Goal: Task Accomplishment & Management: Manage account settings

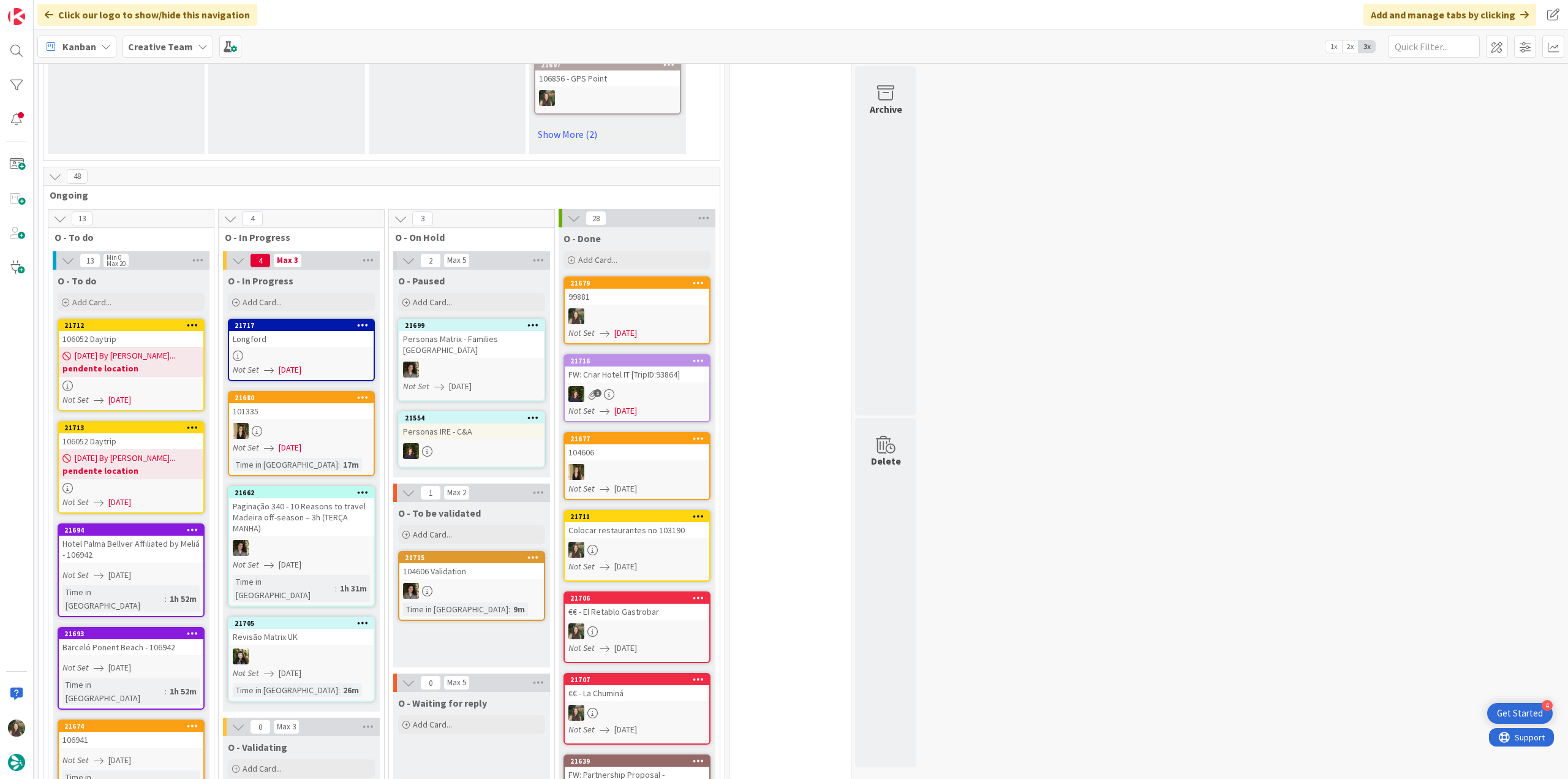
click at [656, 289] on div "99881" at bounding box center [637, 297] width 144 height 16
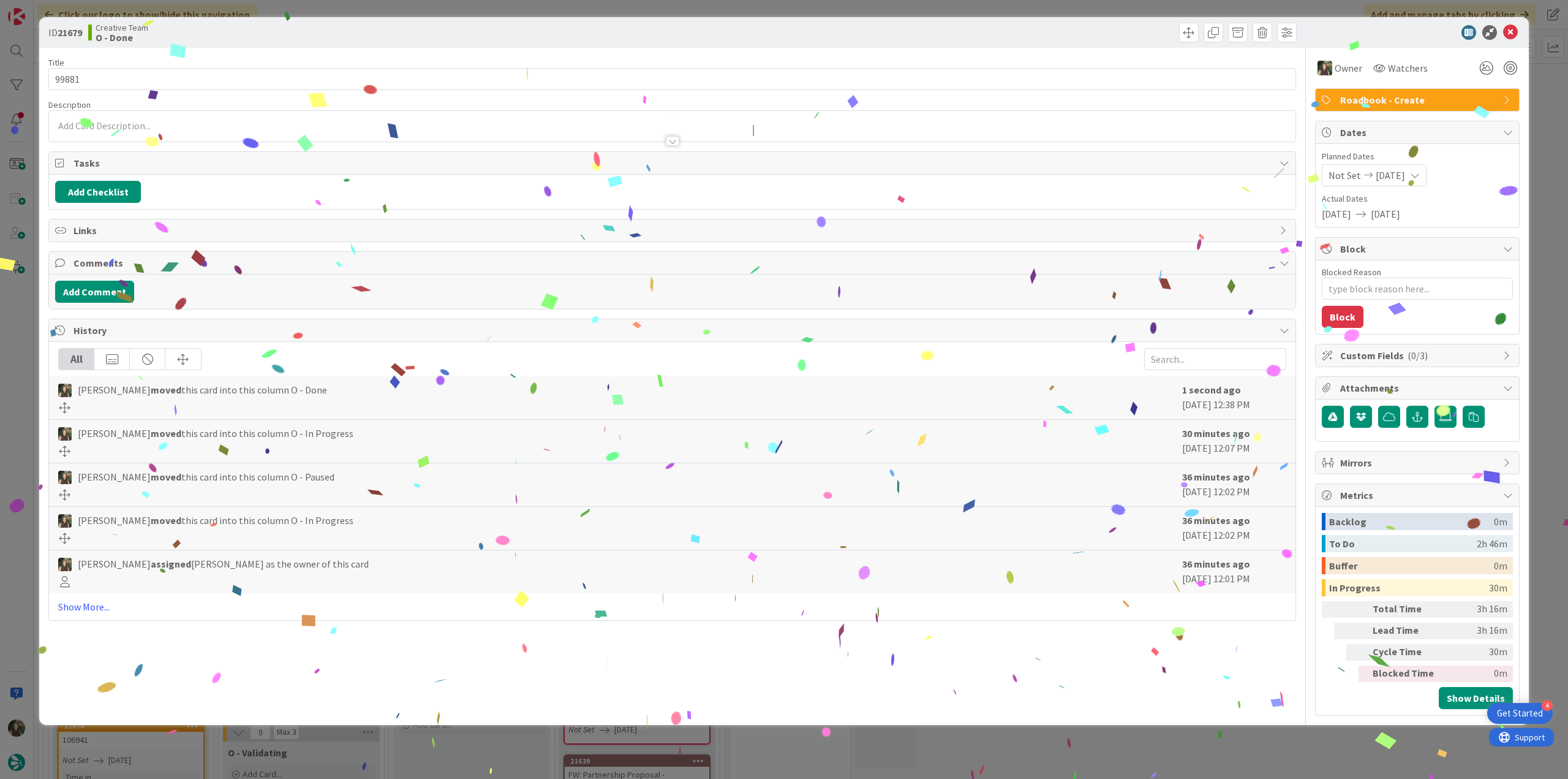
click at [1076, 747] on div "ID 21679 Creative Team O - Done Title 5 / 128 99881 Description Owner Watchers …" at bounding box center [784, 389] width 1568 height 779
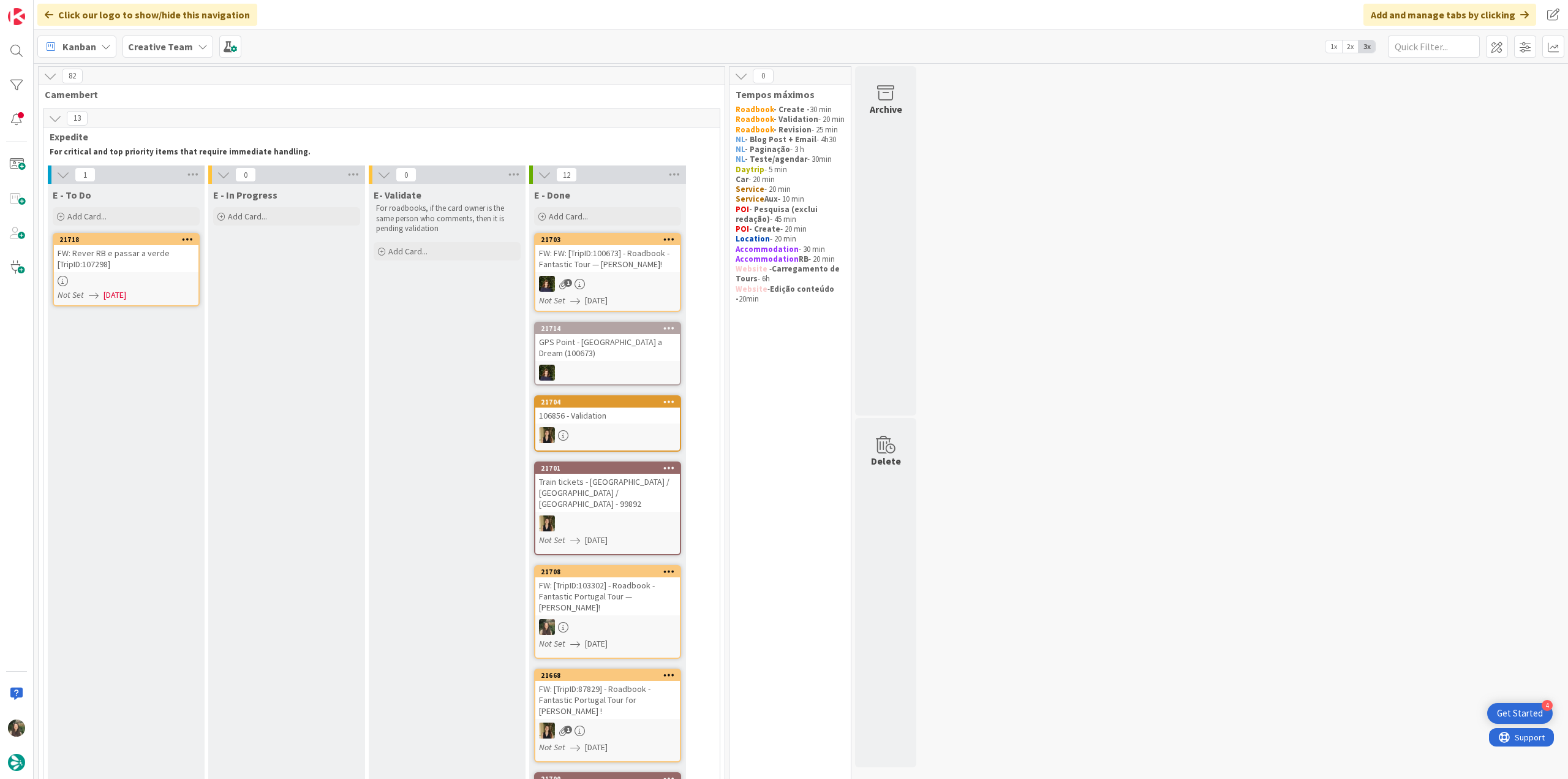
click at [147, 271] on div "FW: Rever RB e passar a verde [TripID:107298]" at bounding box center [126, 258] width 144 height 27
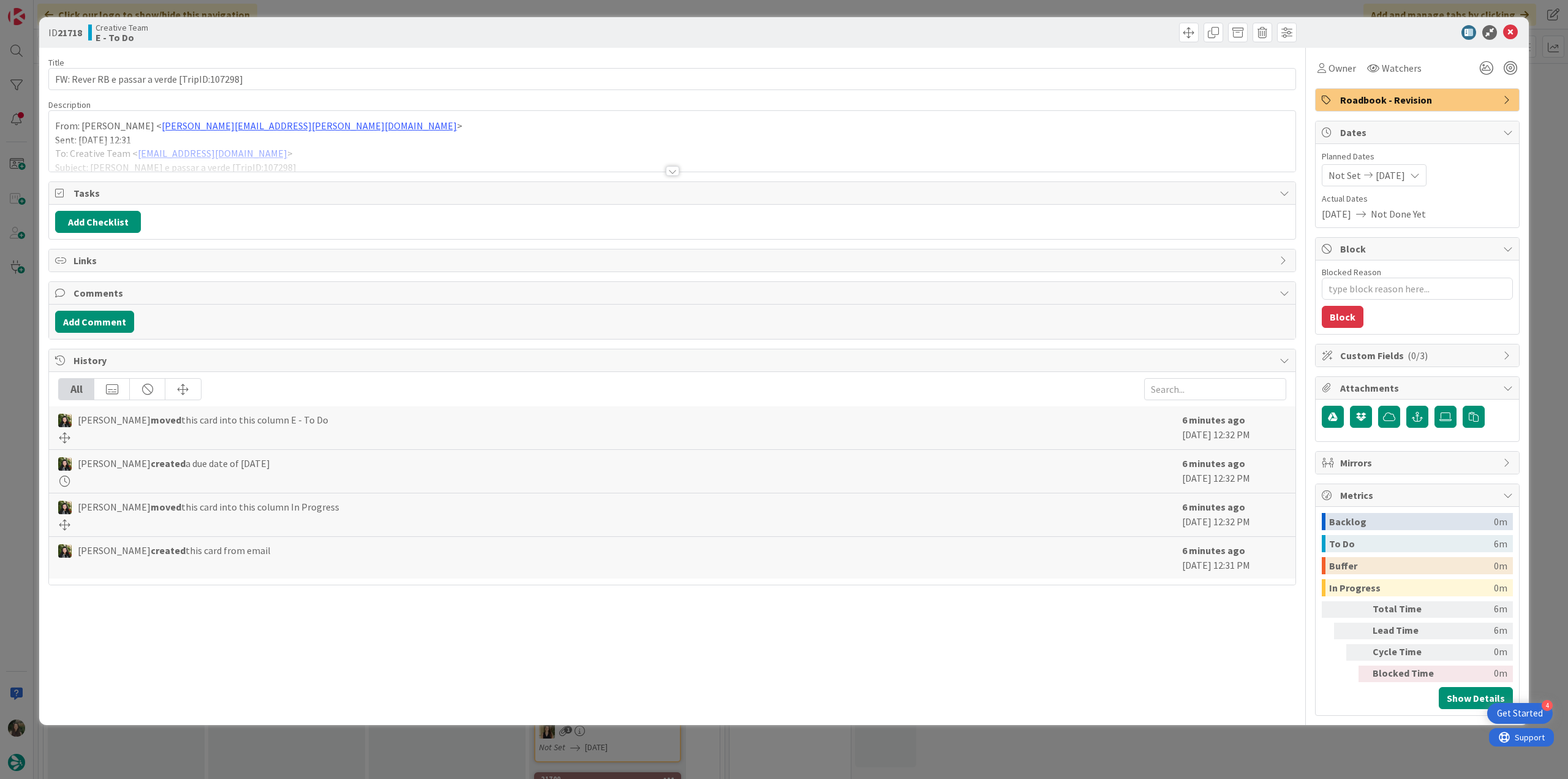
click at [379, 147] on div at bounding box center [672, 156] width 1247 height 31
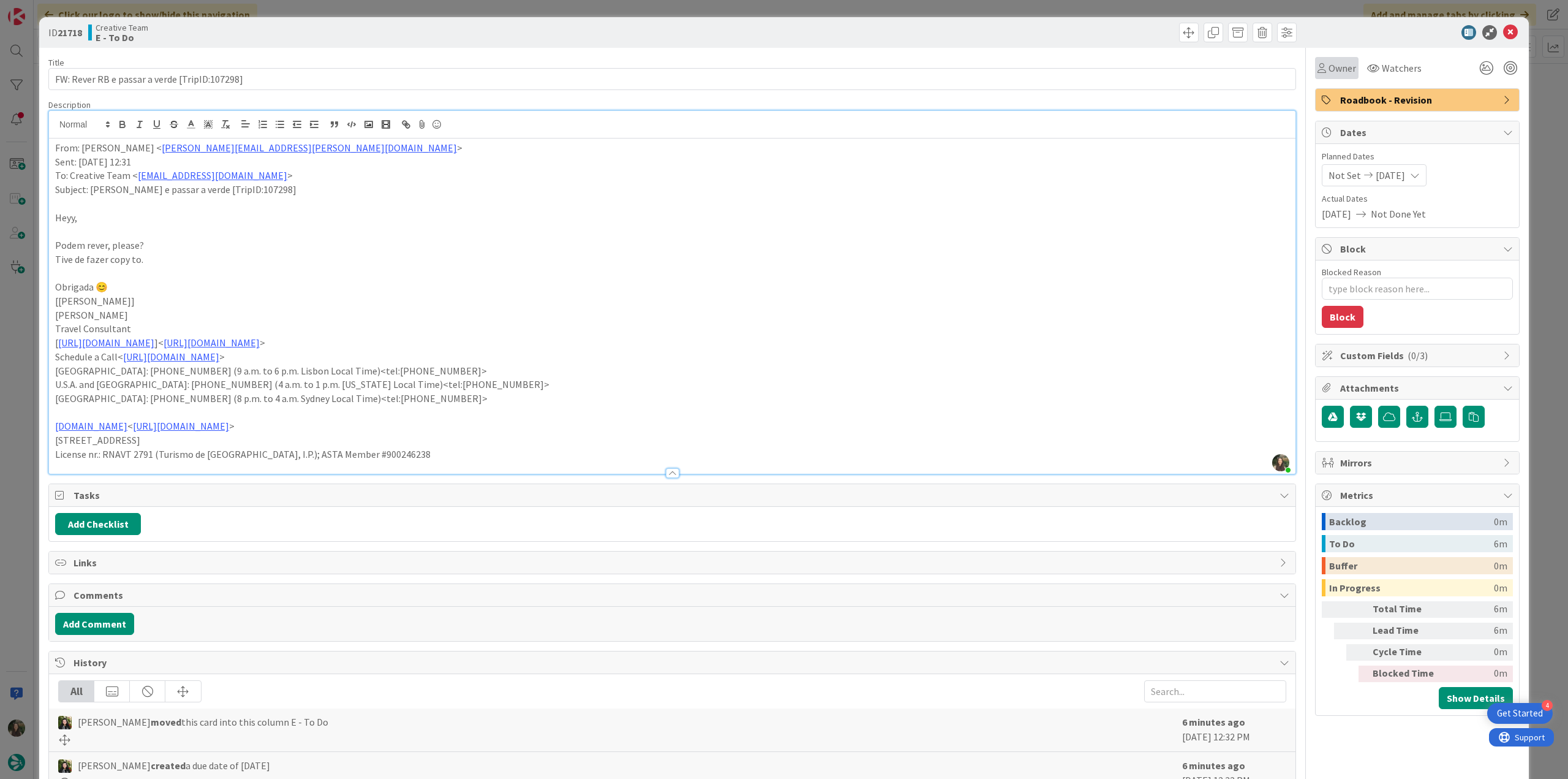
click at [1328, 75] on span "Owner" at bounding box center [1341, 67] width 27 height 15
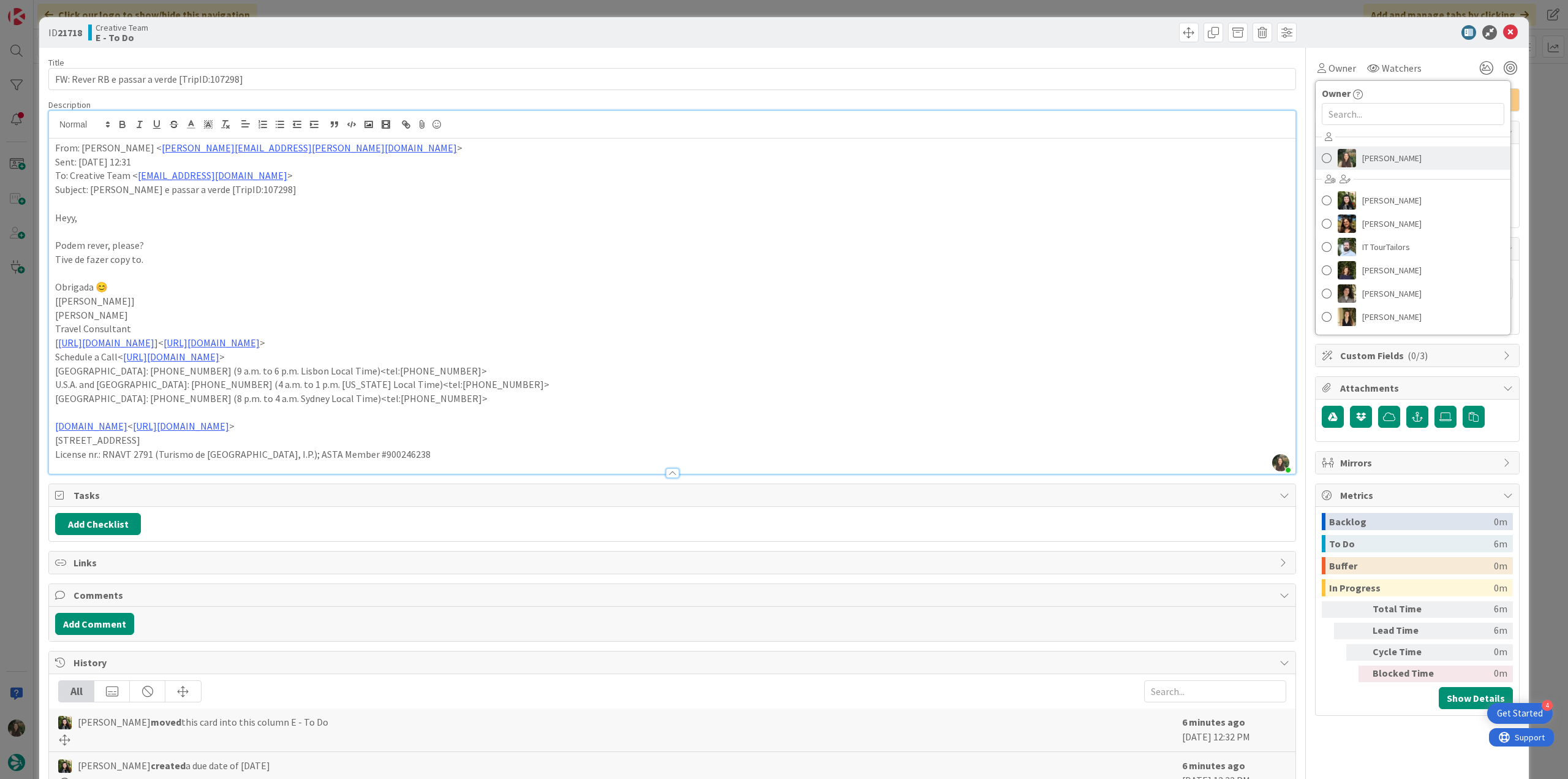
click at [1362, 149] on span "[PERSON_NAME]" at bounding box center [1392, 158] width 60 height 18
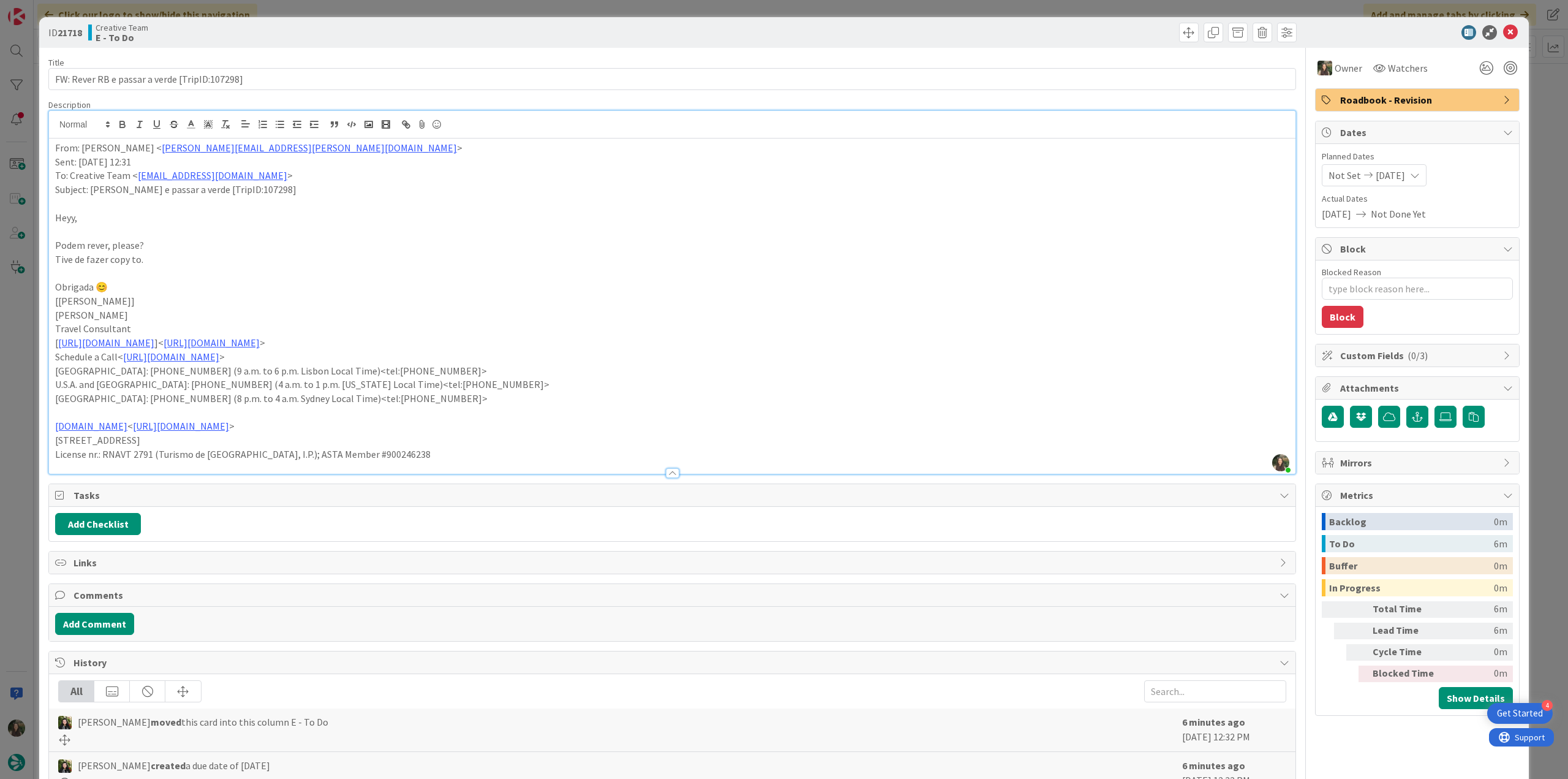
click at [1530, 111] on div "ID 21718 Creative Team E - To Do Title 45 / 128 FW: [PERSON_NAME] e passar a ve…" at bounding box center [784, 389] width 1568 height 779
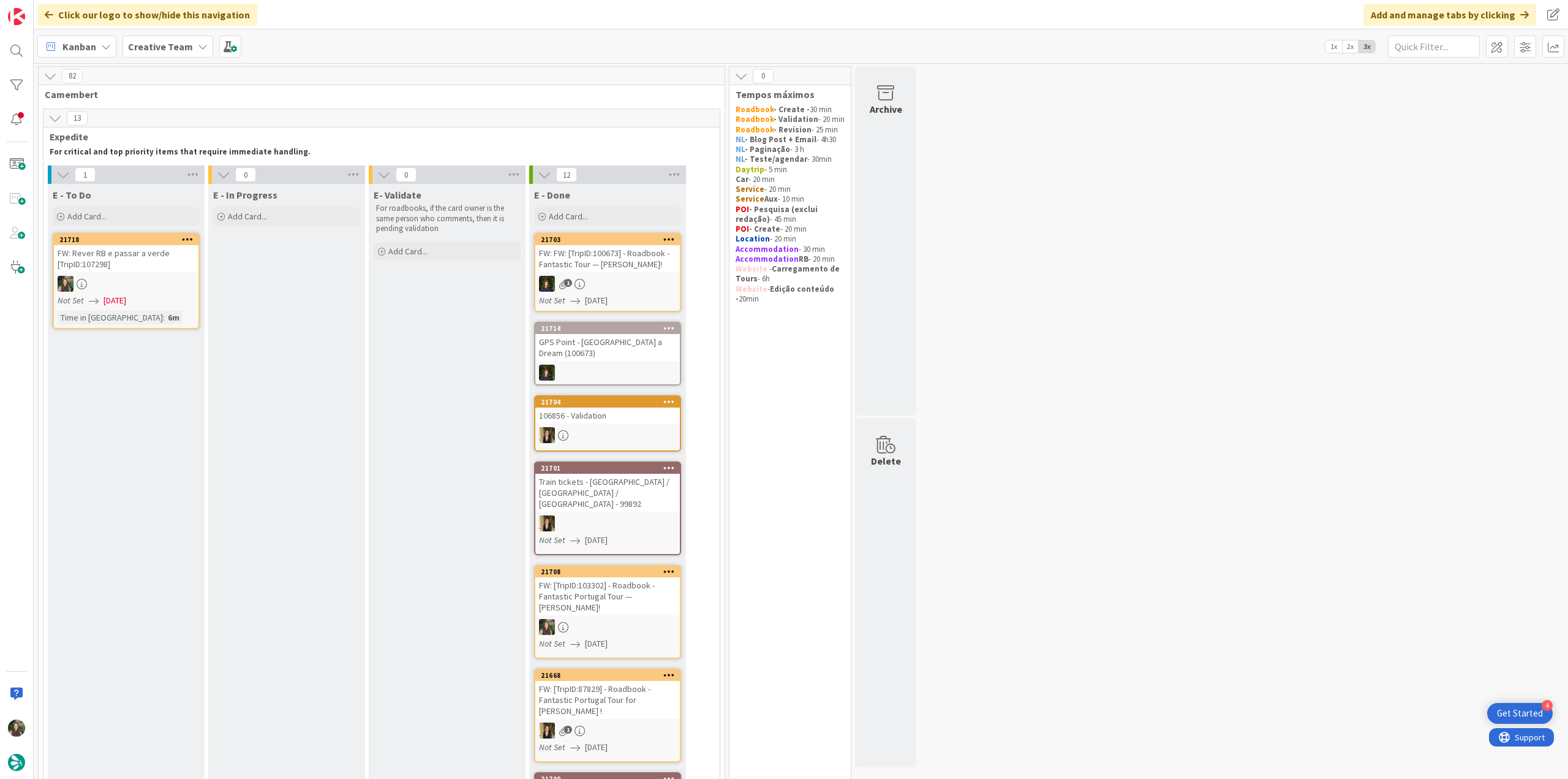
click at [147, 259] on div "FW: Rever RB e passar a verde [TripID:107298]" at bounding box center [126, 258] width 144 height 27
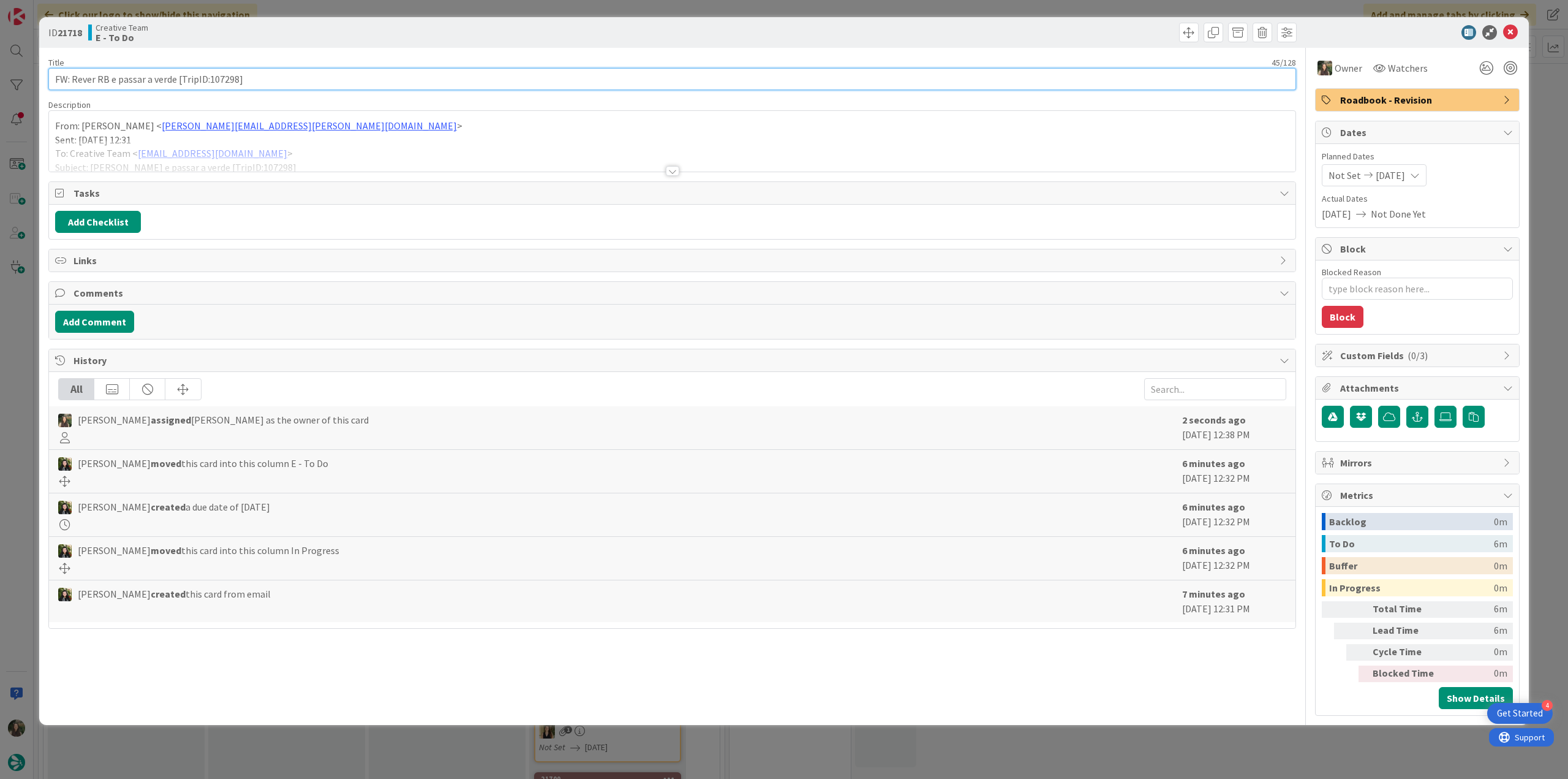
click at [225, 86] on input "FW: Rever RB e passar a verde [TripID:107298]" at bounding box center [672, 79] width 1247 height 22
click at [444, 154] on div at bounding box center [672, 156] width 1247 height 31
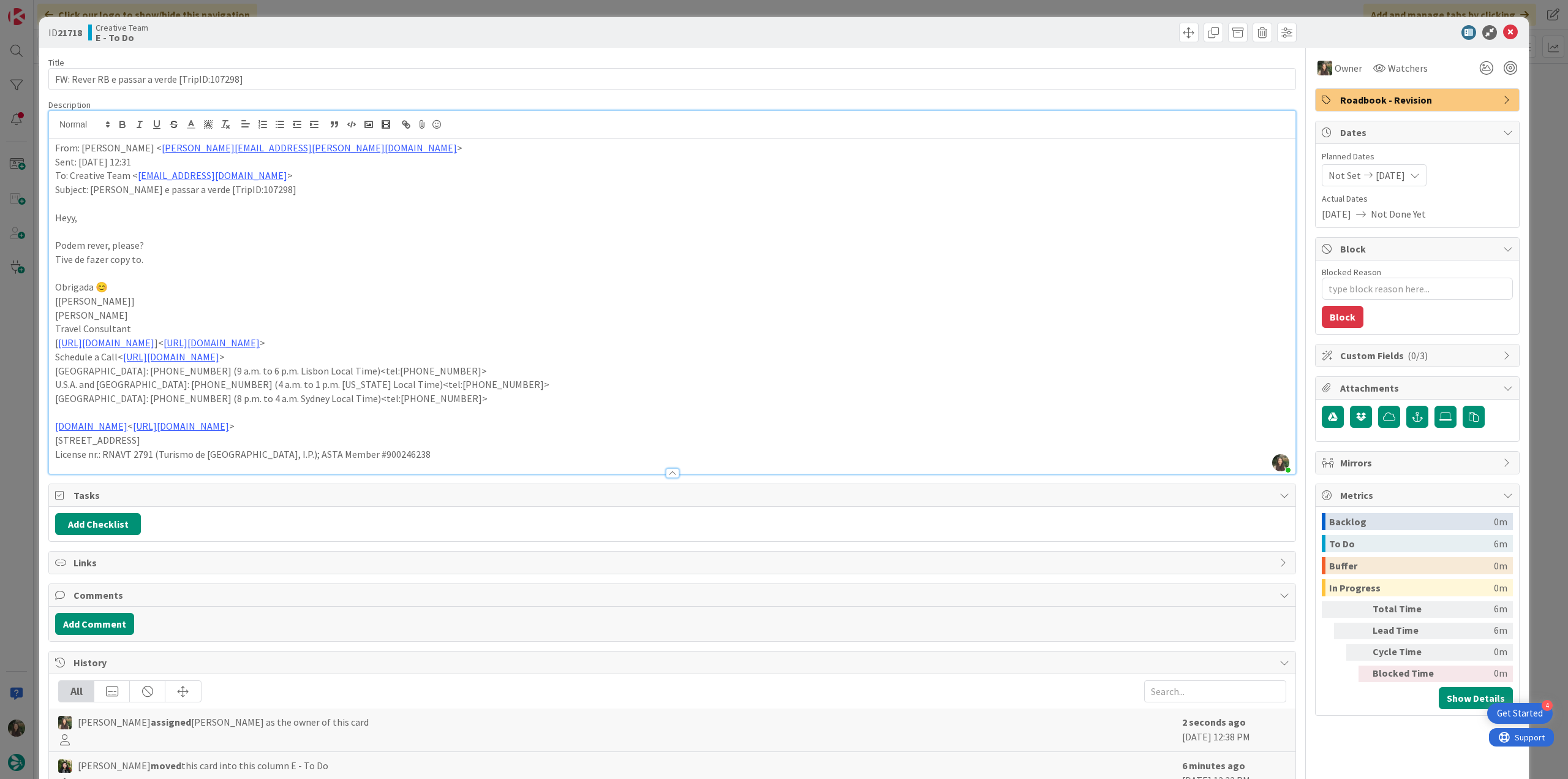
click at [21, 349] on div "ID 21718 Creative Team E - To Do Title 45 / 128 FW: [PERSON_NAME] e passar a ve…" at bounding box center [784, 389] width 1568 height 779
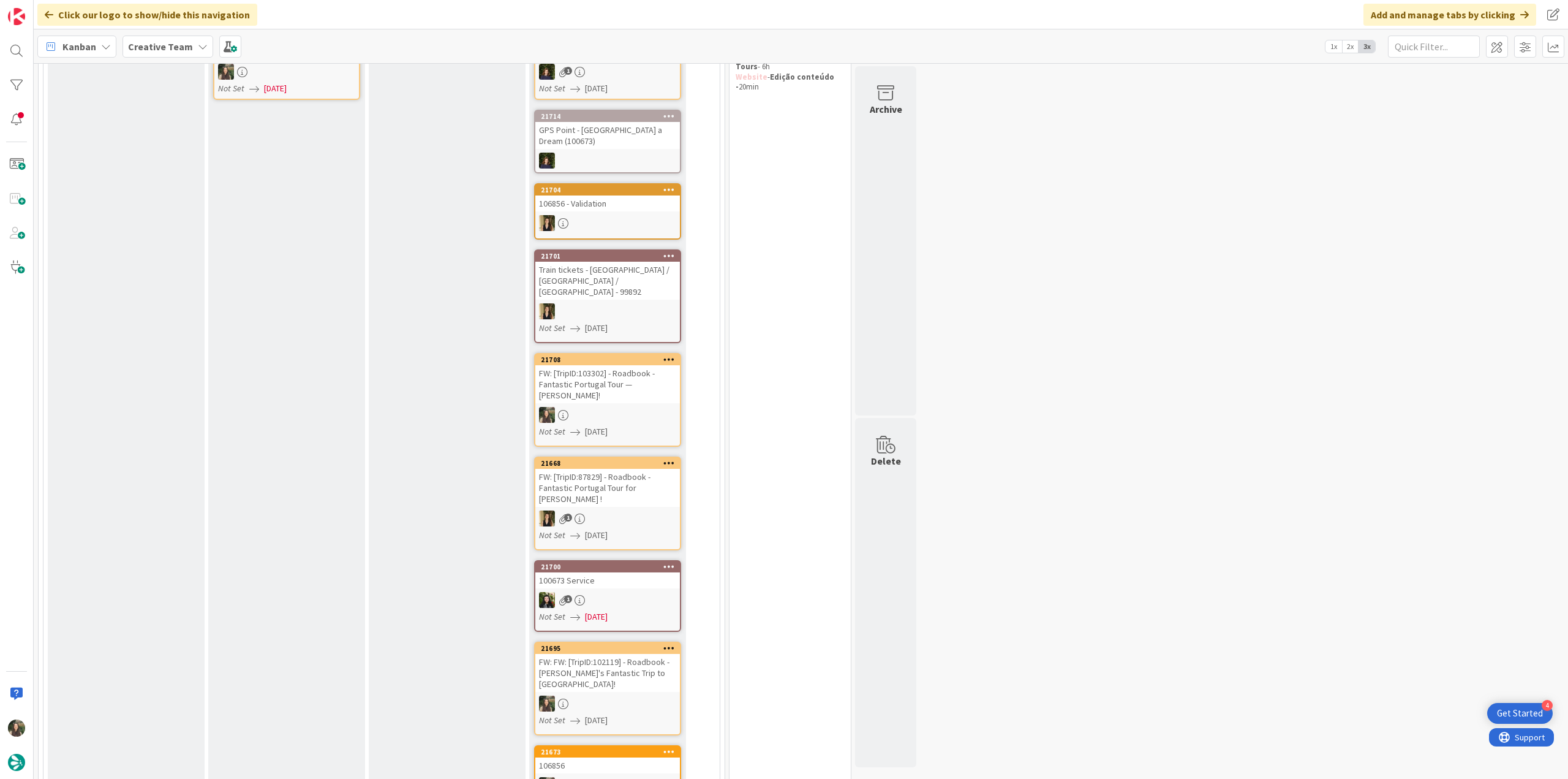
scroll to position [122, 0]
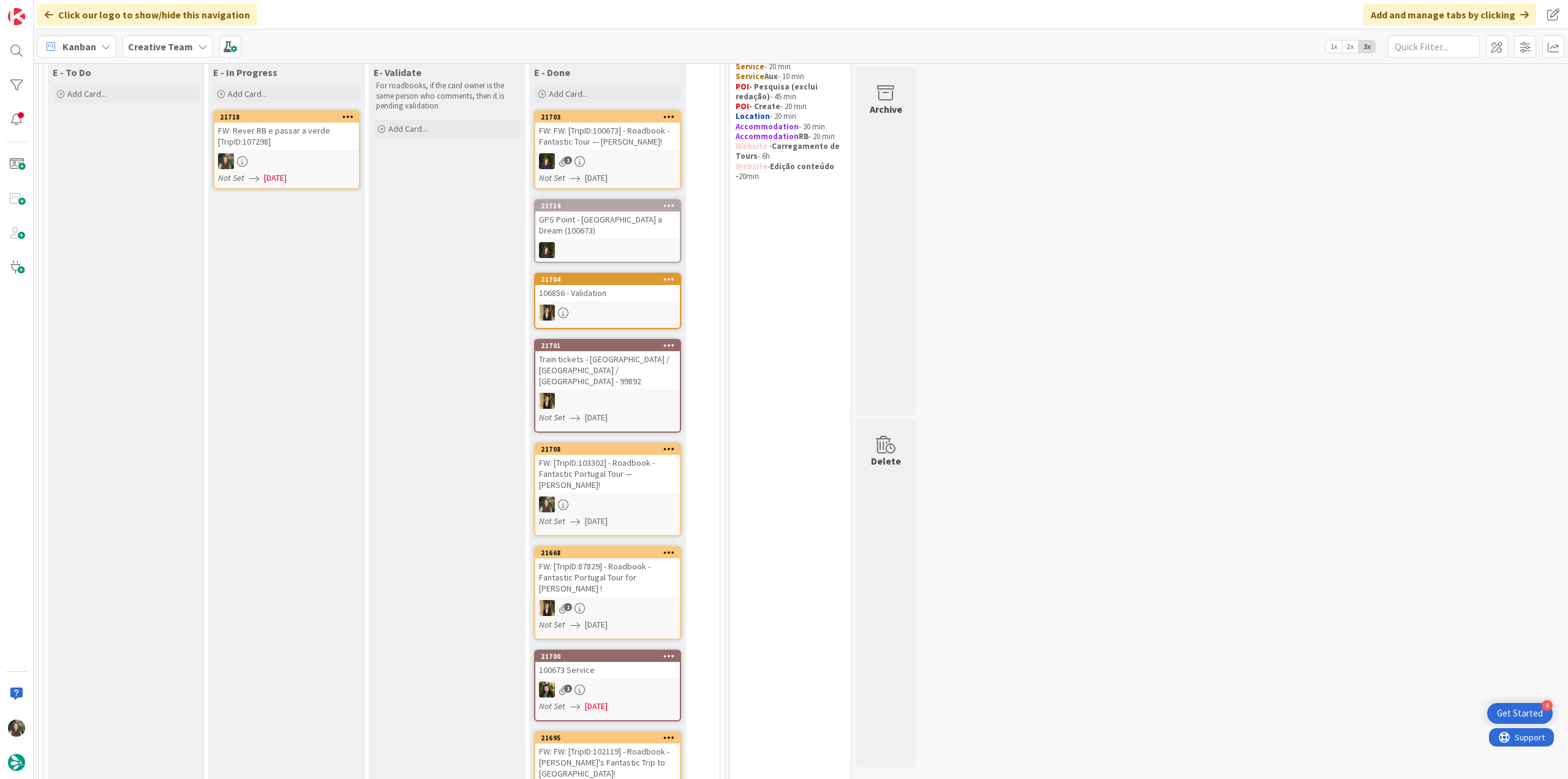
click at [310, 152] on link "21718 FW: [PERSON_NAME] e passar a verde [TripID:107298] Not Set [DATE]" at bounding box center [286, 150] width 147 height 79
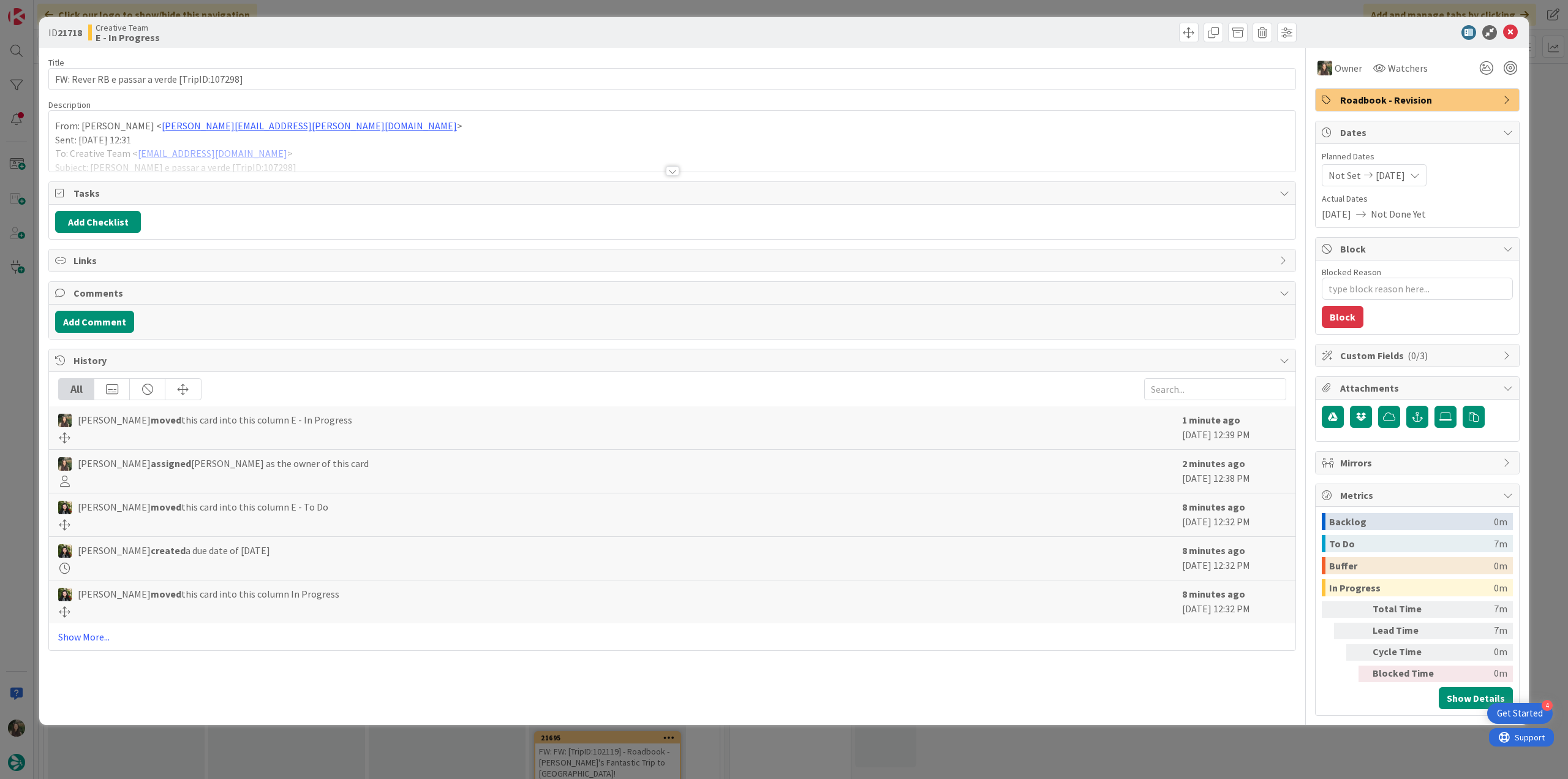
click at [446, 134] on p "Sent: [DATE] 12:31" at bounding box center [672, 140] width 1234 height 14
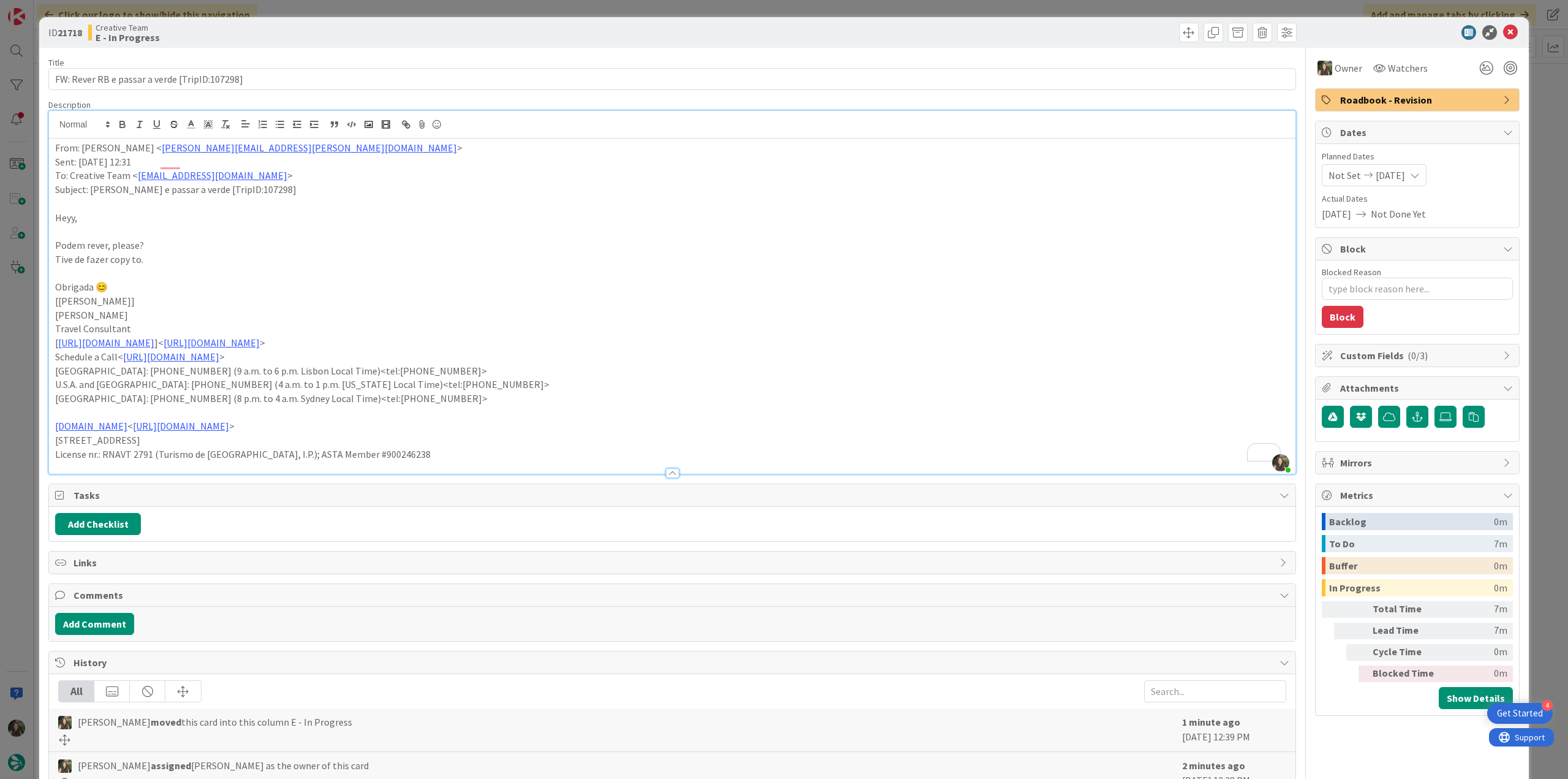
click at [29, 371] on div "ID 21718 Creative Team E - In Progress Title 45 / 128 FW: [PERSON_NAME] e passa…" at bounding box center [784, 389] width 1568 height 779
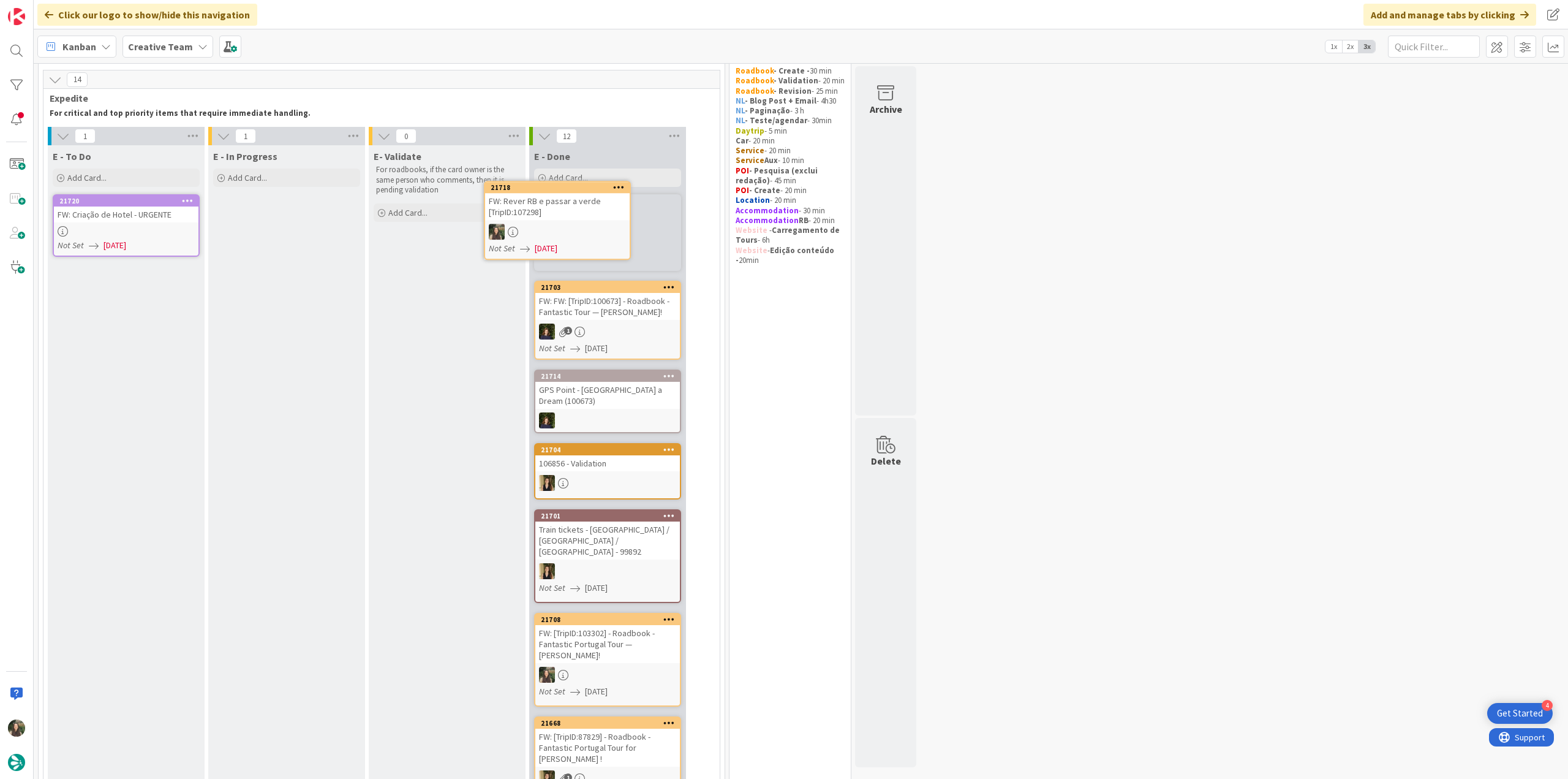
scroll to position [29, 0]
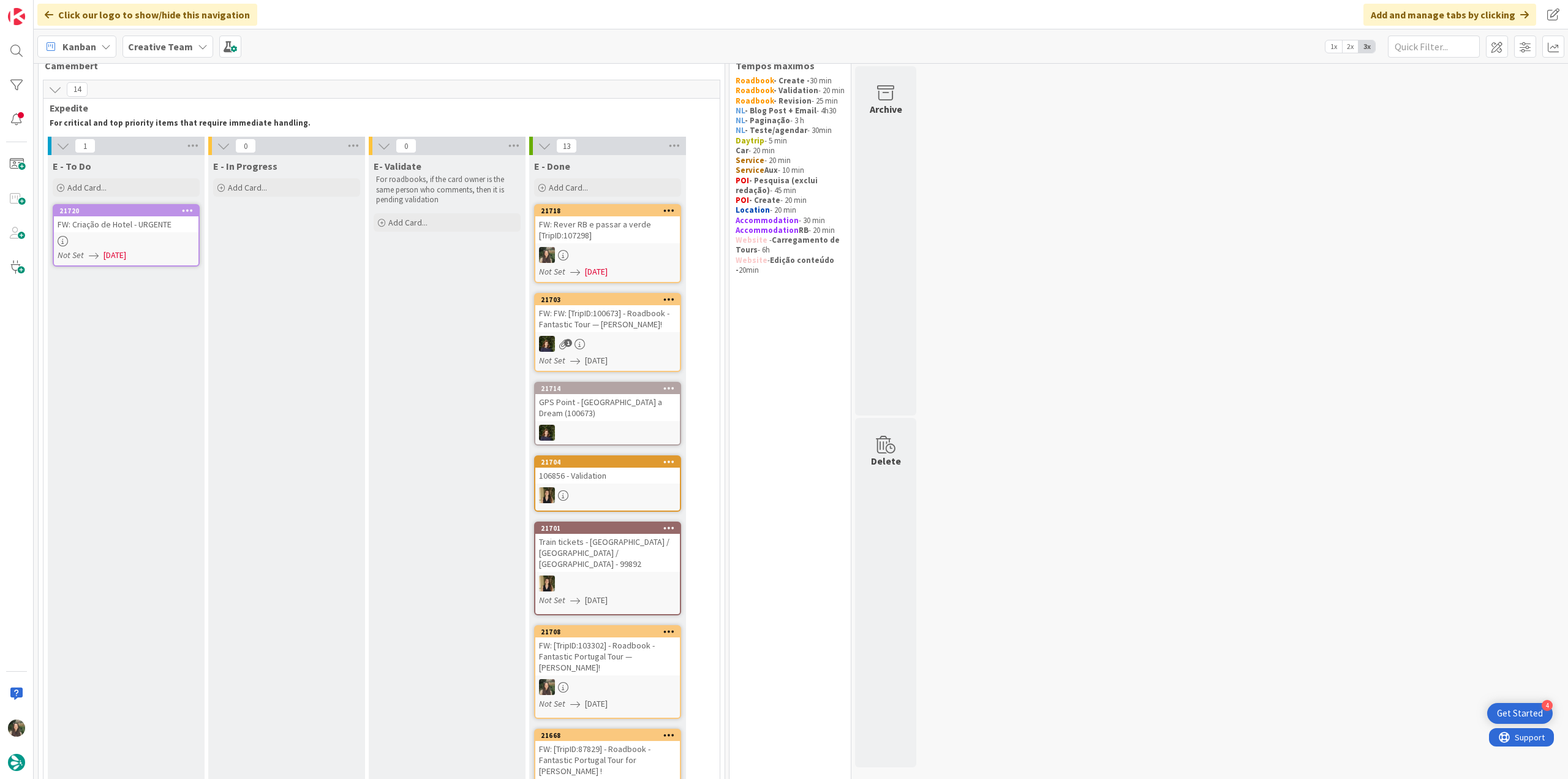
click at [611, 233] on div "FW: Rever RB e passar a verde [TripID:107298]" at bounding box center [608, 230] width 144 height 27
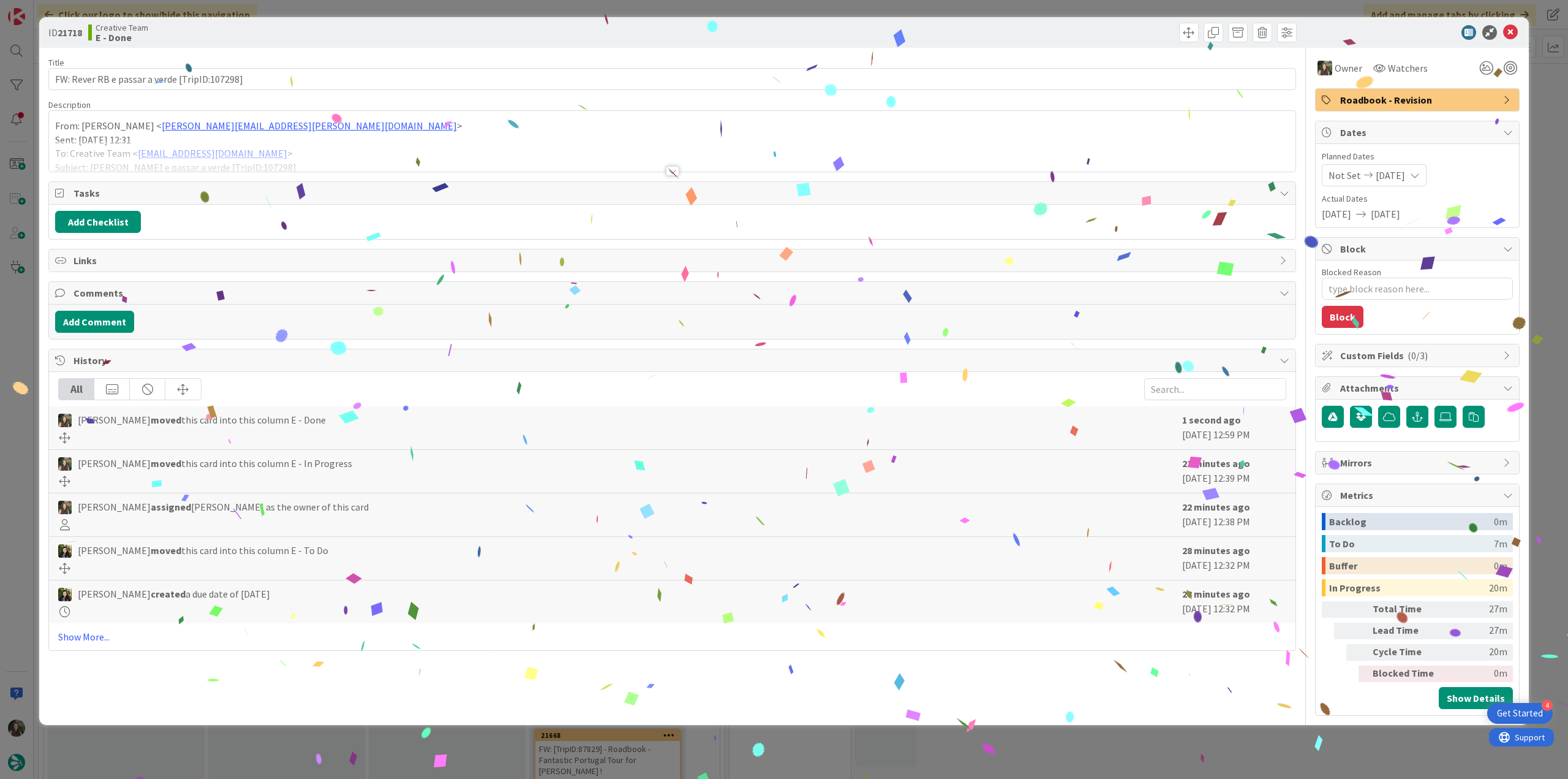
click at [1166, 742] on div "ID 21718 Creative Team E - Done Title 45 / 128 FW: [PERSON_NAME] e passar a ver…" at bounding box center [784, 389] width 1568 height 779
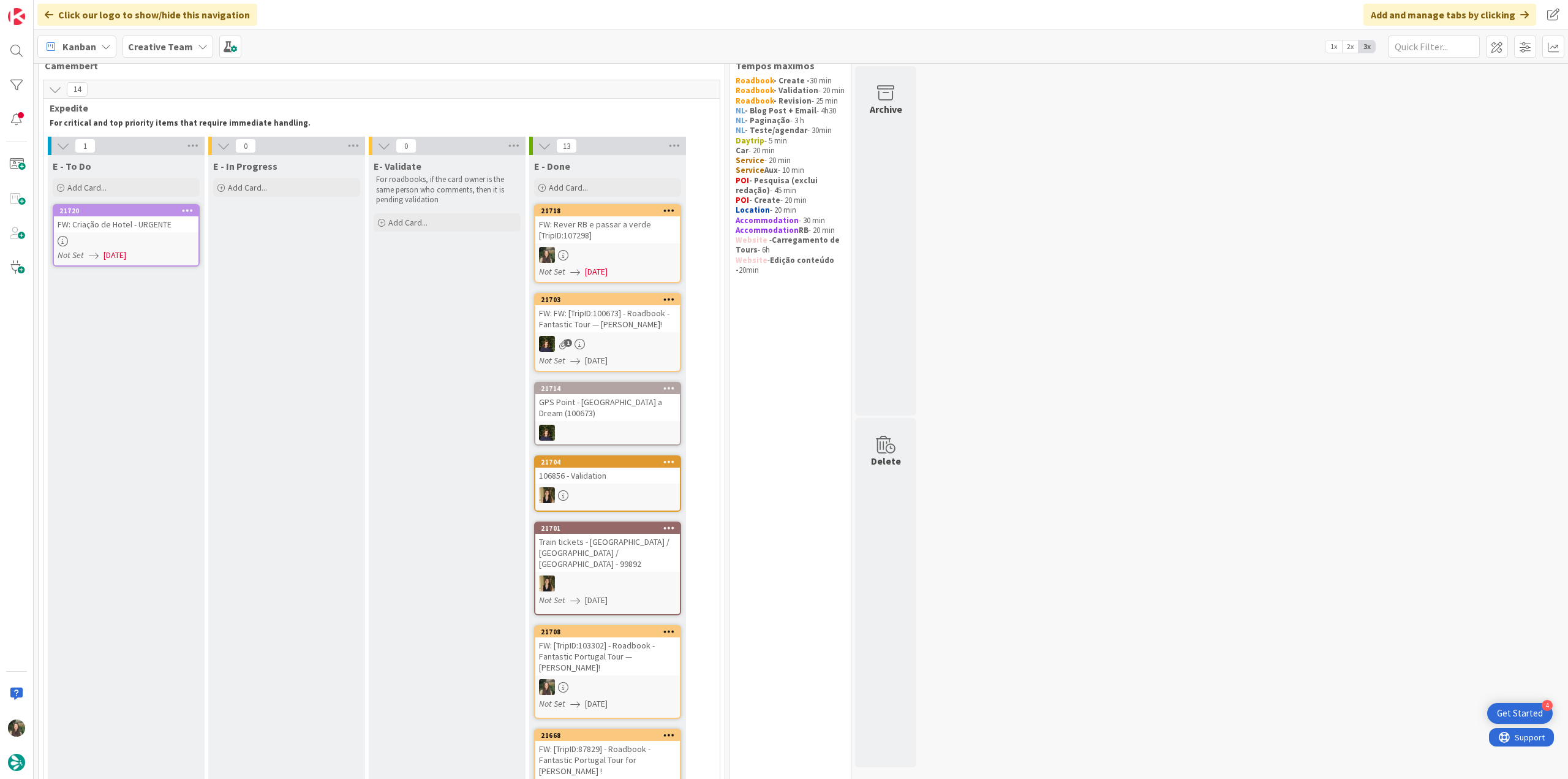
click at [159, 226] on div "FW: Criação de Hotel - URGENTE" at bounding box center [126, 224] width 144 height 16
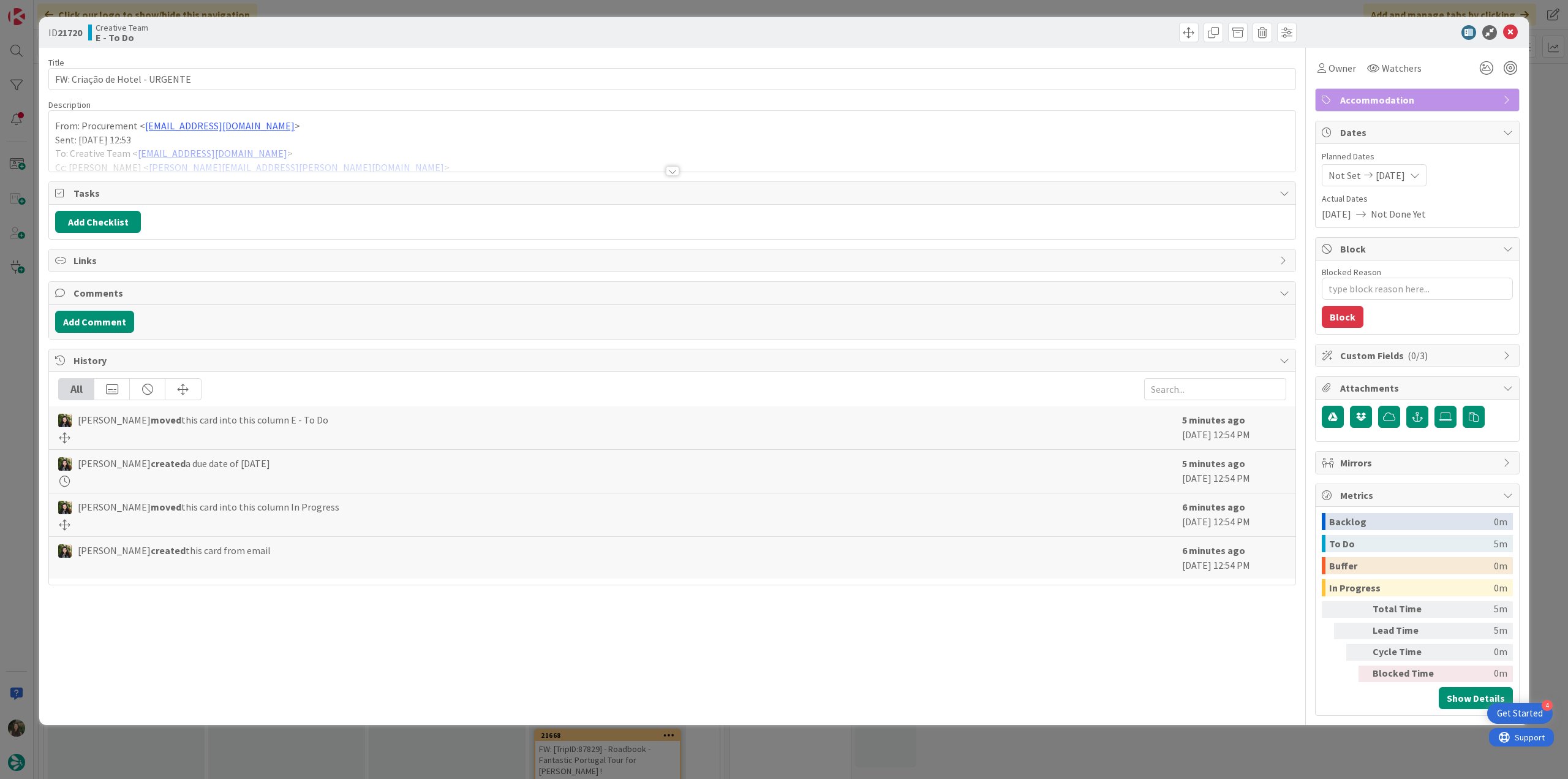
click at [376, 148] on div at bounding box center [672, 156] width 1247 height 31
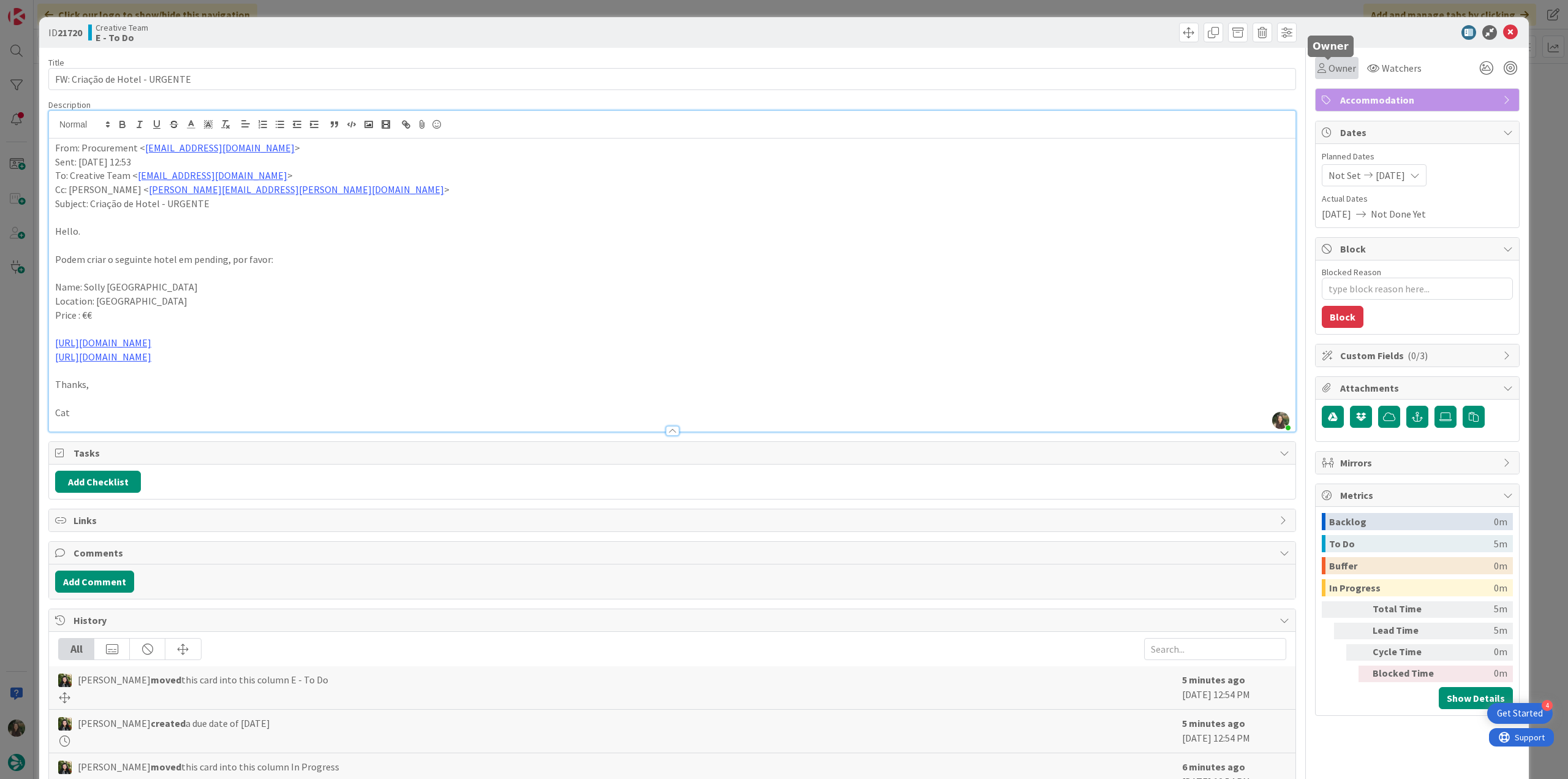
click at [1330, 71] on span "Owner" at bounding box center [1341, 67] width 27 height 15
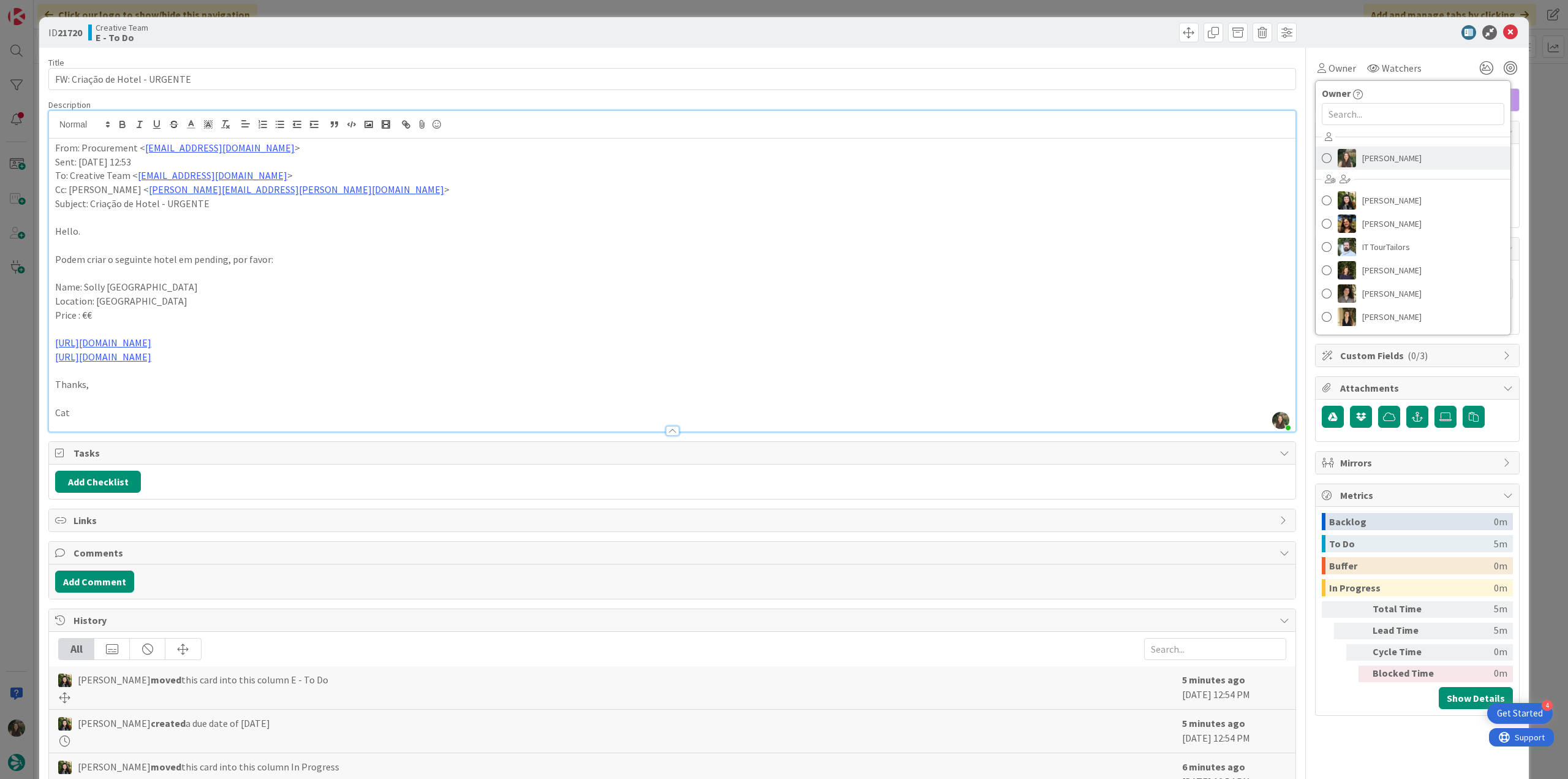
click at [1350, 155] on link "[PERSON_NAME]" at bounding box center [1413, 158] width 194 height 24
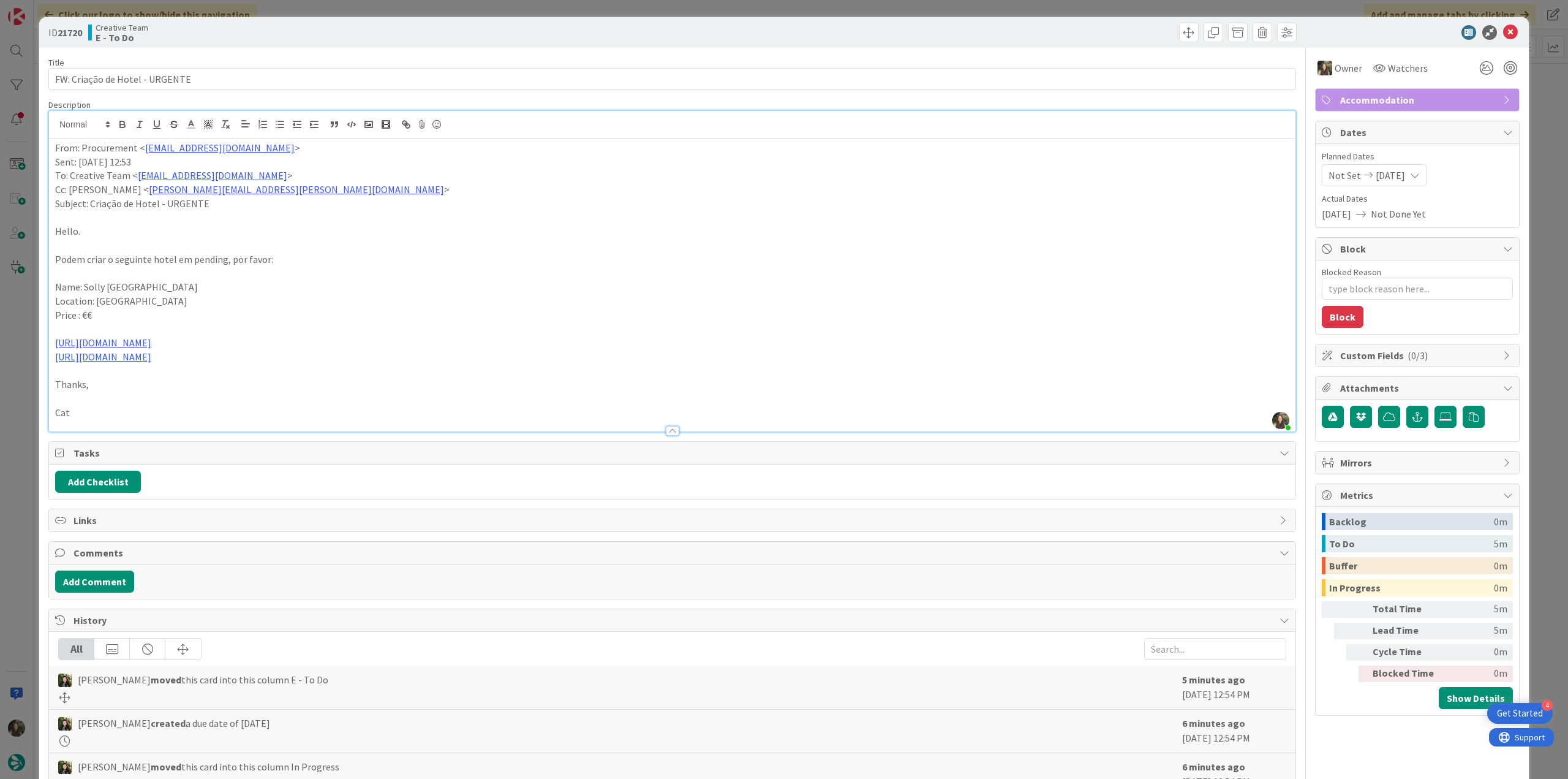
click at [1552, 122] on div "ID 21720 Creative Team E - To Do Title 30 / 128 FW: Criação de Hotel - URGENTE …" at bounding box center [784, 389] width 1568 height 779
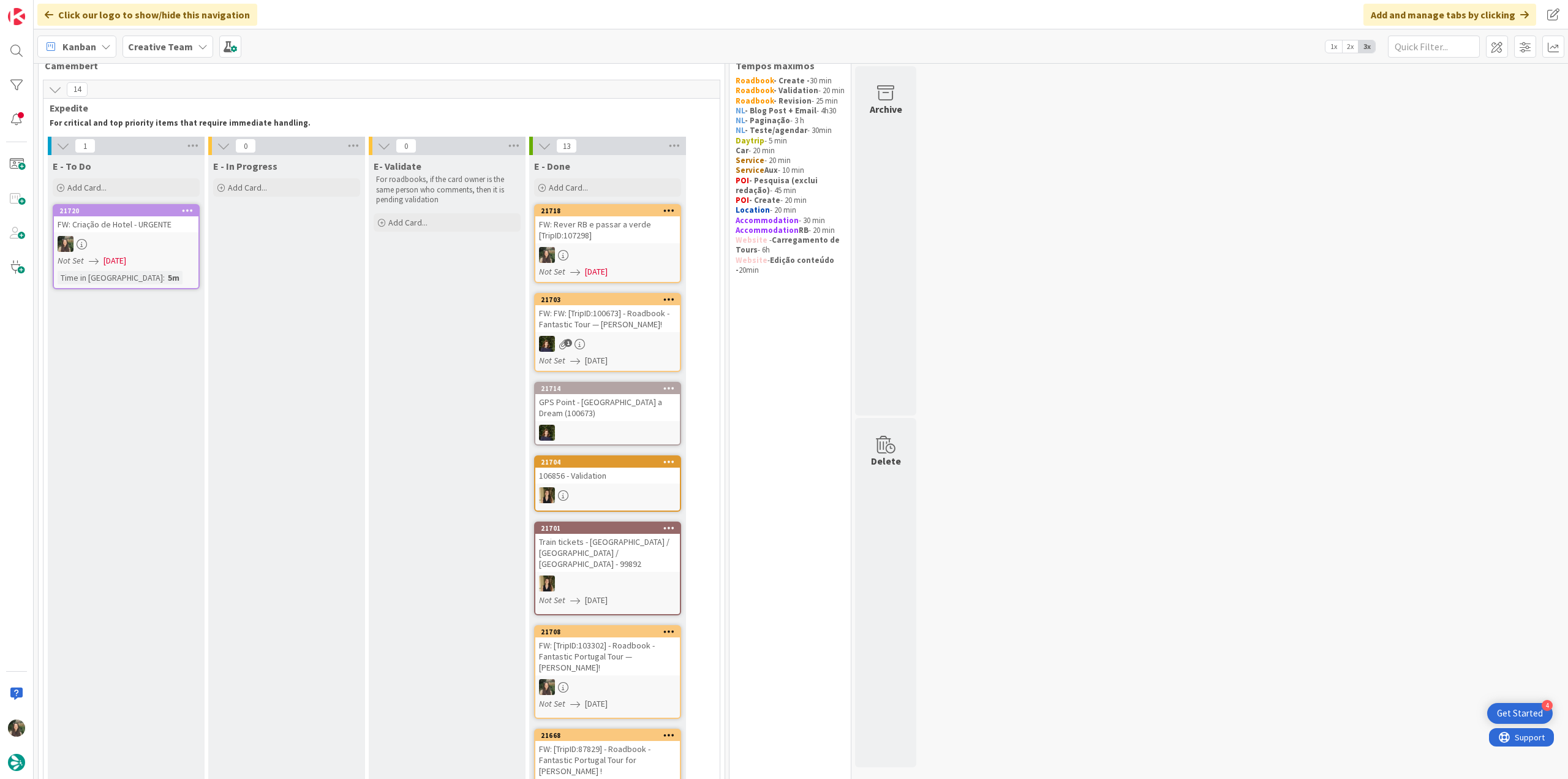
click at [179, 243] on div at bounding box center [126, 244] width 144 height 16
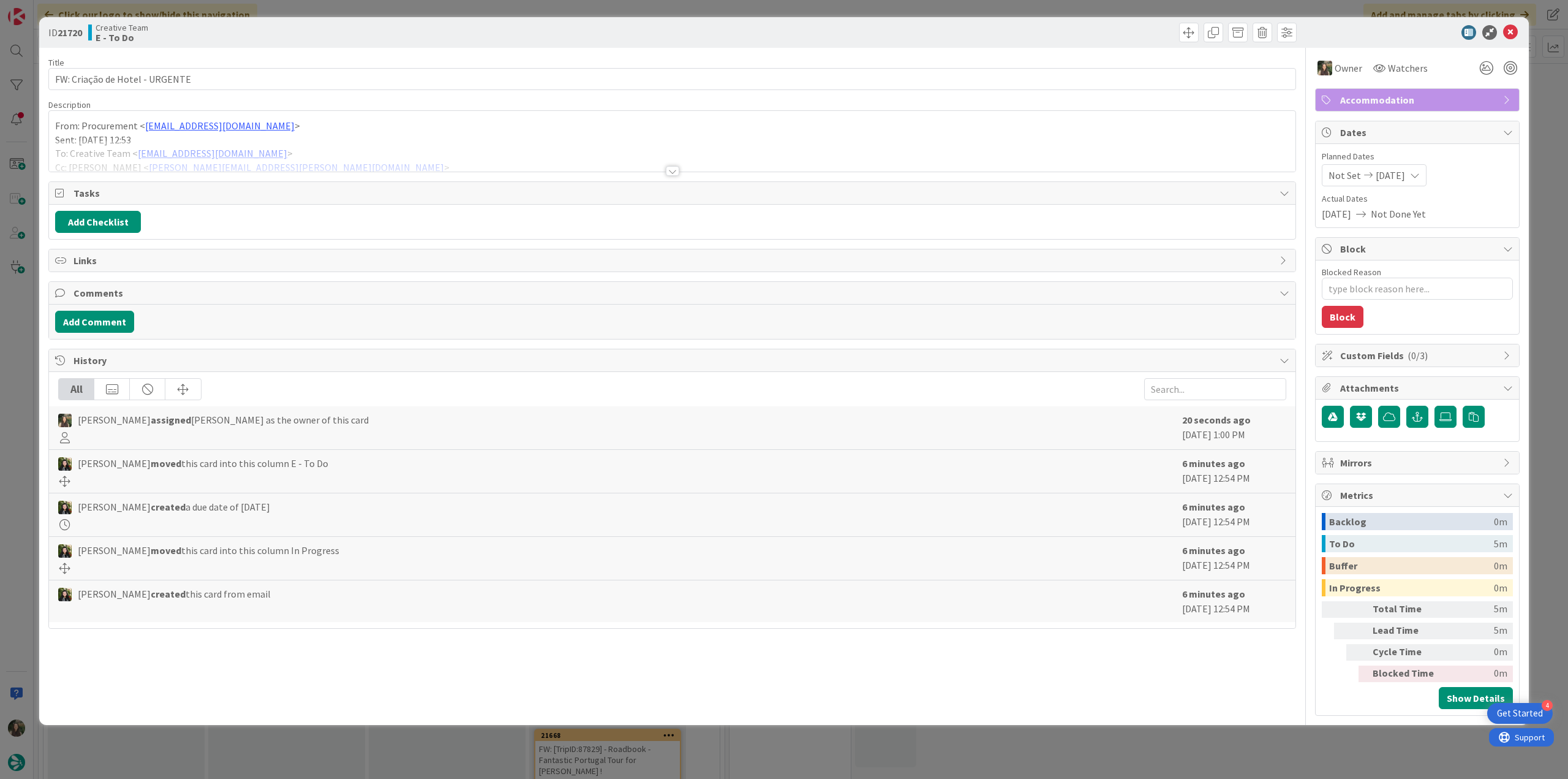
click at [17, 336] on div "ID 21720 Creative Team E - To Do Title 30 / 128 FW: Criação de Hotel - URGENTE …" at bounding box center [784, 389] width 1568 height 779
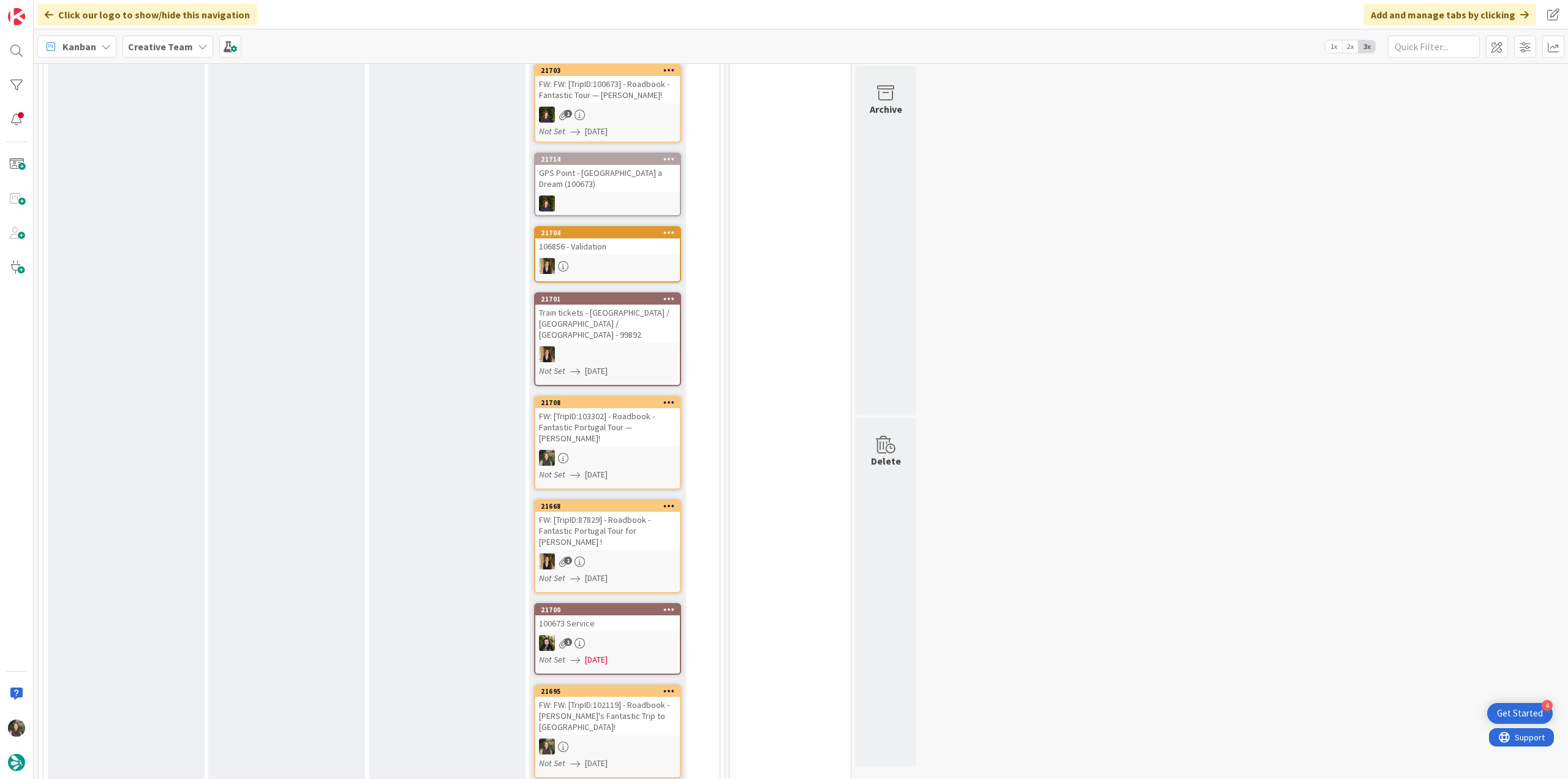
scroll to position [90, 0]
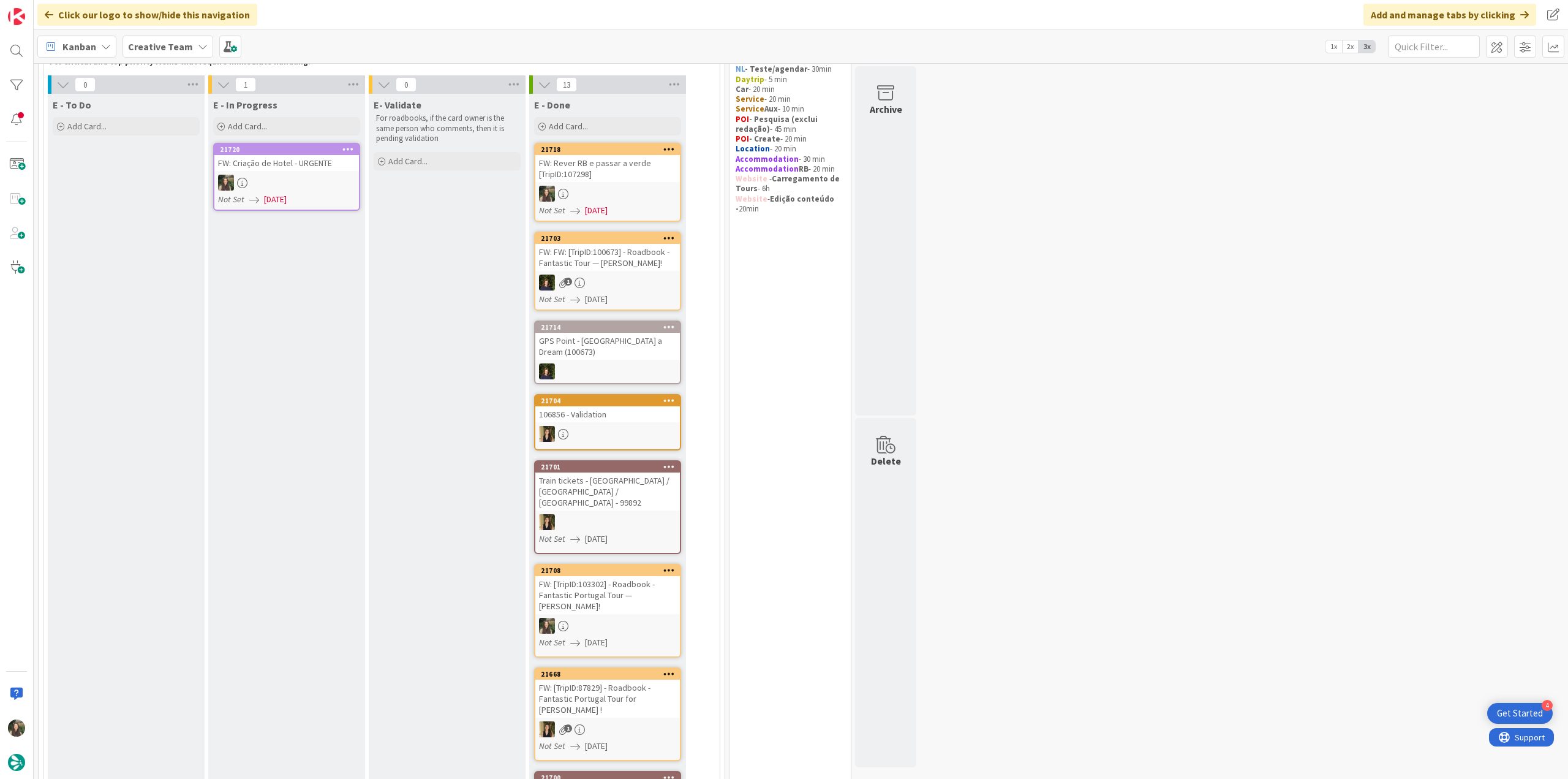
click at [274, 177] on div at bounding box center [286, 183] width 144 height 16
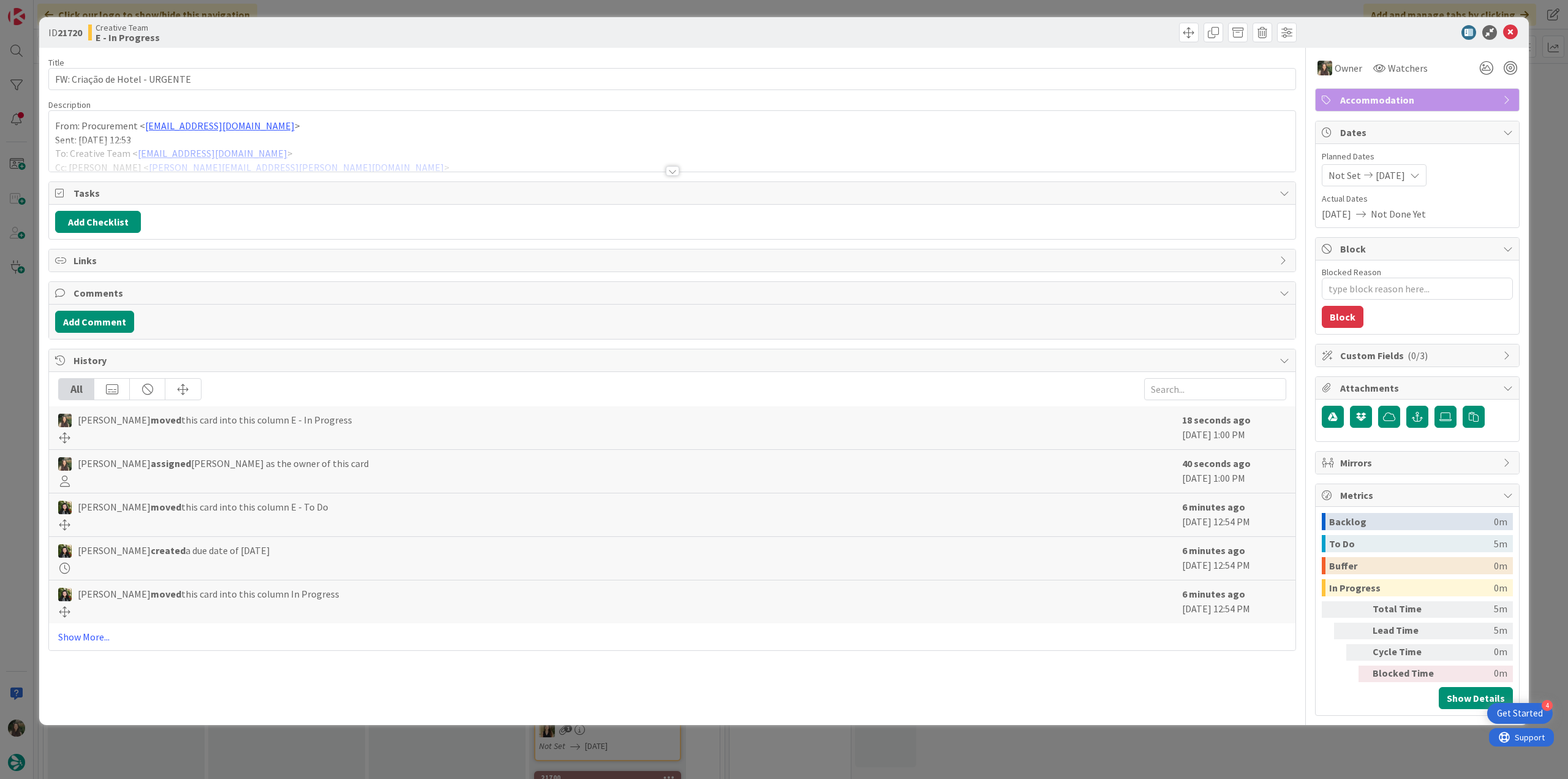
click at [303, 145] on div at bounding box center [672, 156] width 1247 height 31
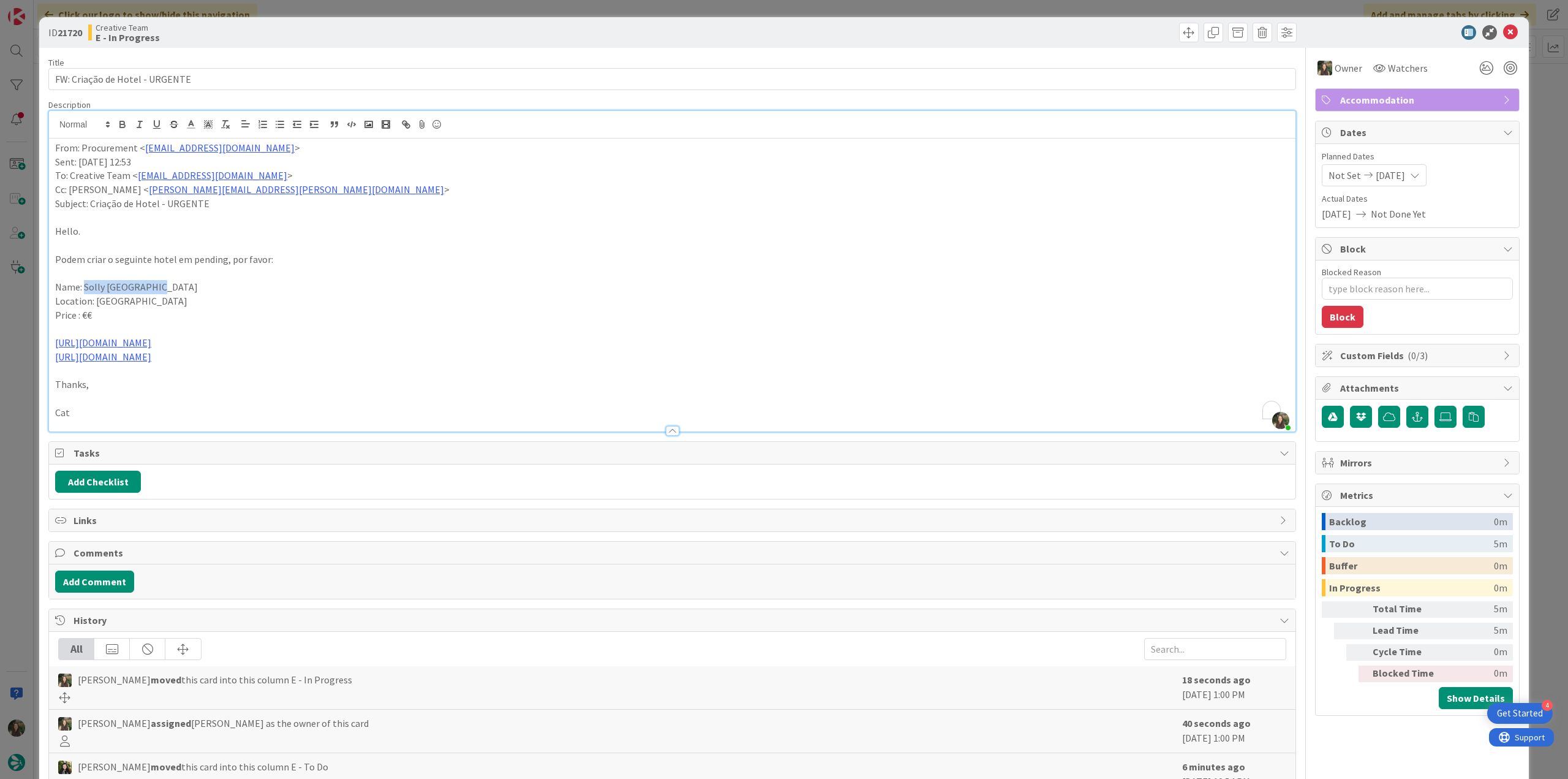
drag, startPoint x: 153, startPoint y: 287, endPoint x: 85, endPoint y: 289, distance: 68.0
click at [85, 289] on p "Name: Solly [GEOGRAPHIC_DATA]" at bounding box center [672, 287] width 1234 height 14
copy p "Solly [GEOGRAPHIC_DATA]"
drag, startPoint x: 146, startPoint y: 343, endPoint x: 110, endPoint y: 367, distance: 43.3
click at [110, 367] on link "[URL][DOMAIN_NAME]" at bounding box center [94, 366] width 84 height 16
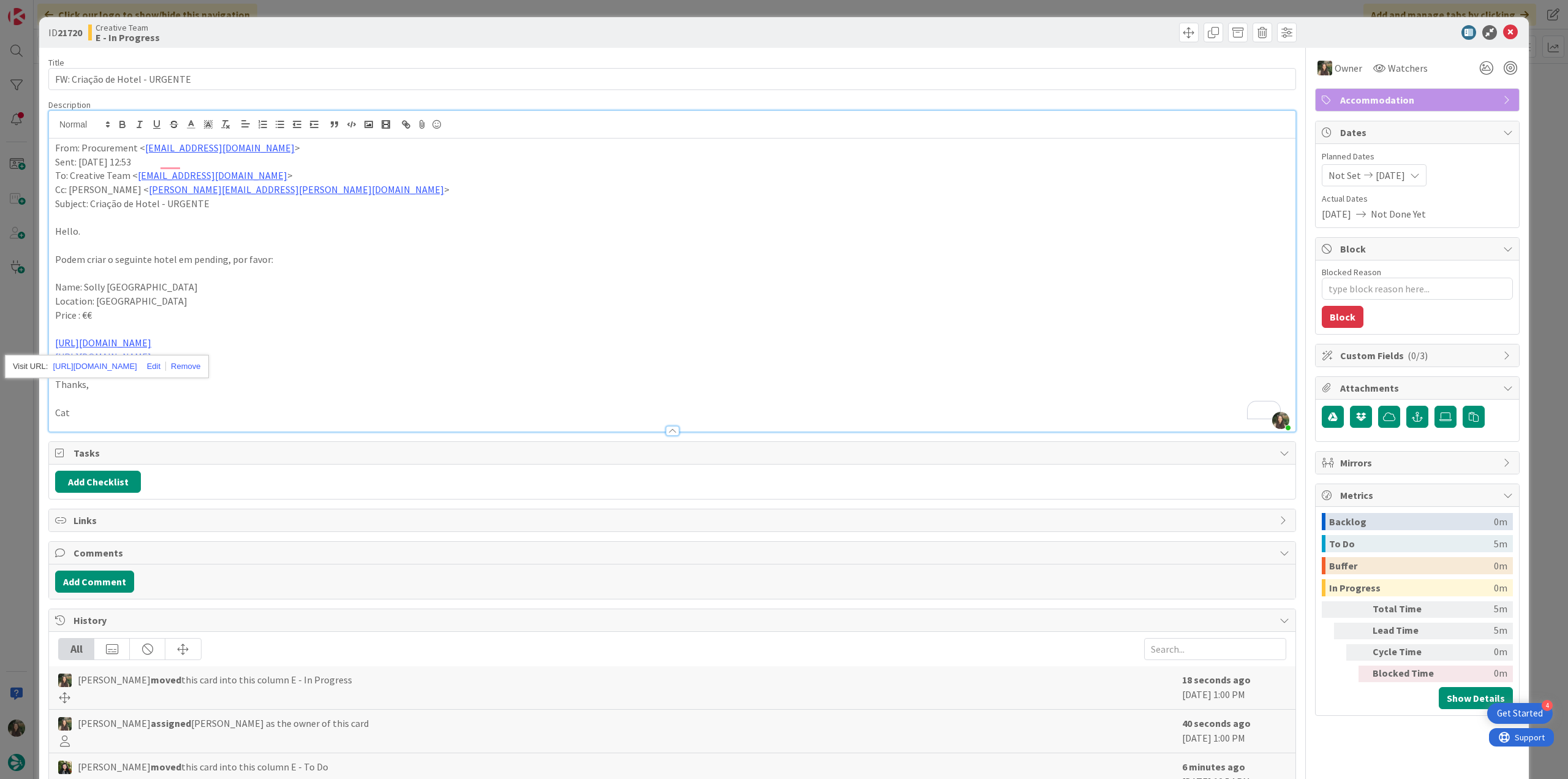
click at [317, 369] on p "To enrich screen reader interactions, please activate Accessibility in Grammarl…" at bounding box center [672, 371] width 1234 height 14
click at [148, 358] on link "[URL][DOMAIN_NAME]" at bounding box center [103, 357] width 96 height 13
click at [139, 381] on link "[URL][DOMAIN_NAME]" at bounding box center [109, 380] width 84 height 16
drag, startPoint x: 158, startPoint y: 288, endPoint x: 85, endPoint y: 289, distance: 73.0
click at [85, 289] on p "Name: Solly [GEOGRAPHIC_DATA]" at bounding box center [672, 287] width 1234 height 14
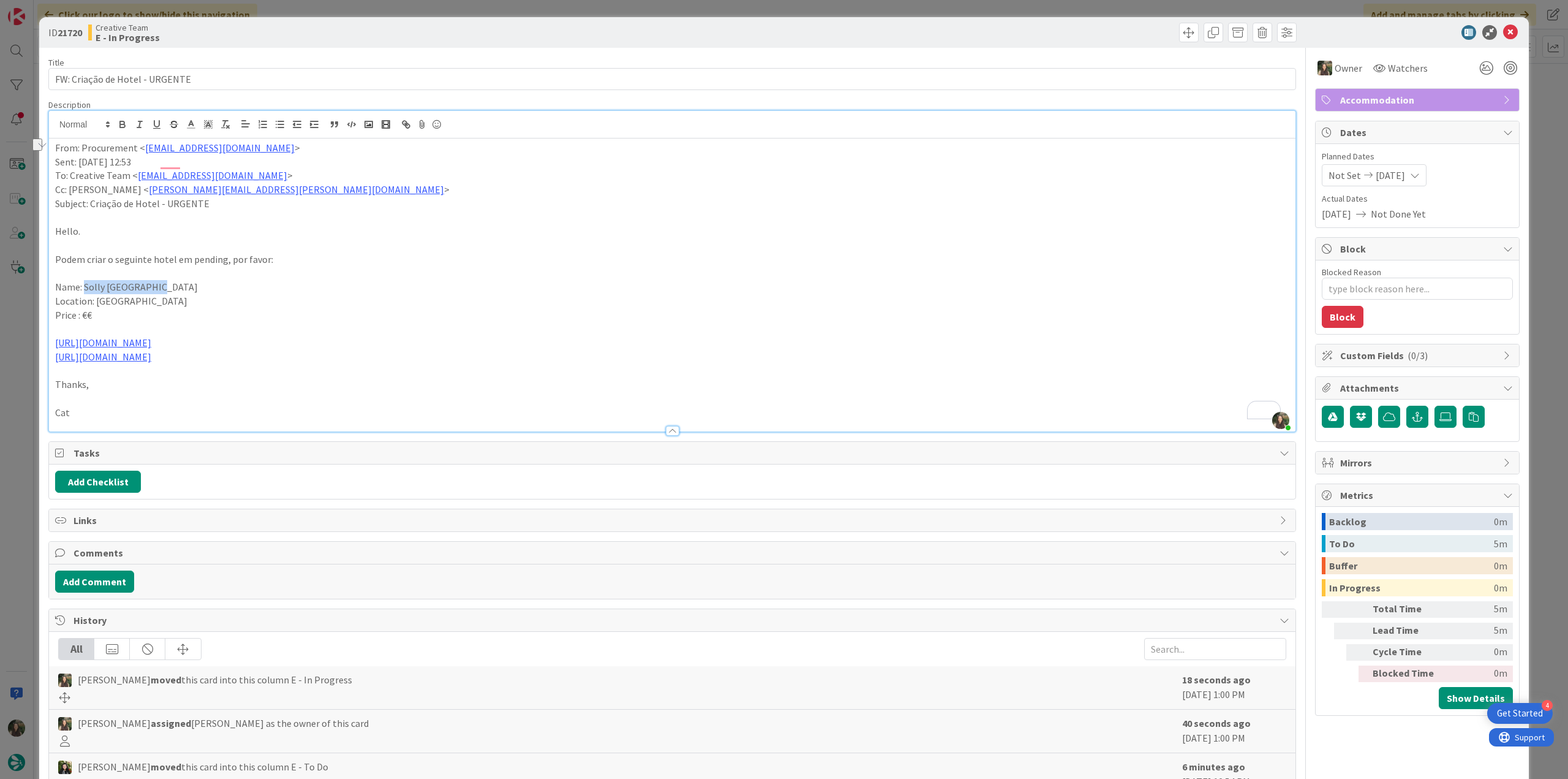
copy p "Solly [GEOGRAPHIC_DATA]"
click at [26, 396] on div "ID 21720 Creative Team E - In Progress Title 30 / 128 FW: Criação de Hotel - UR…" at bounding box center [784, 389] width 1568 height 779
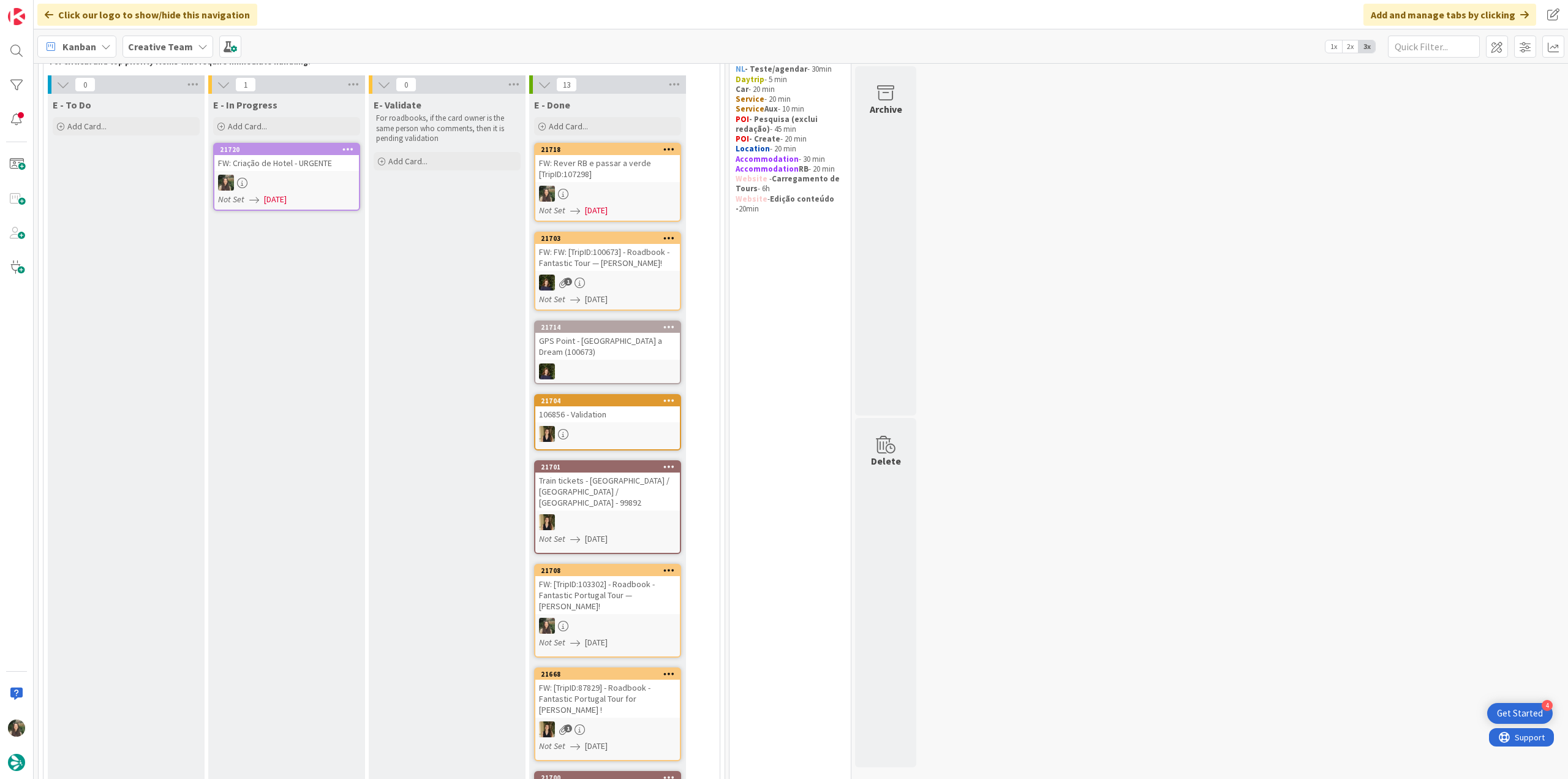
click at [660, 192] on div at bounding box center [608, 194] width 144 height 16
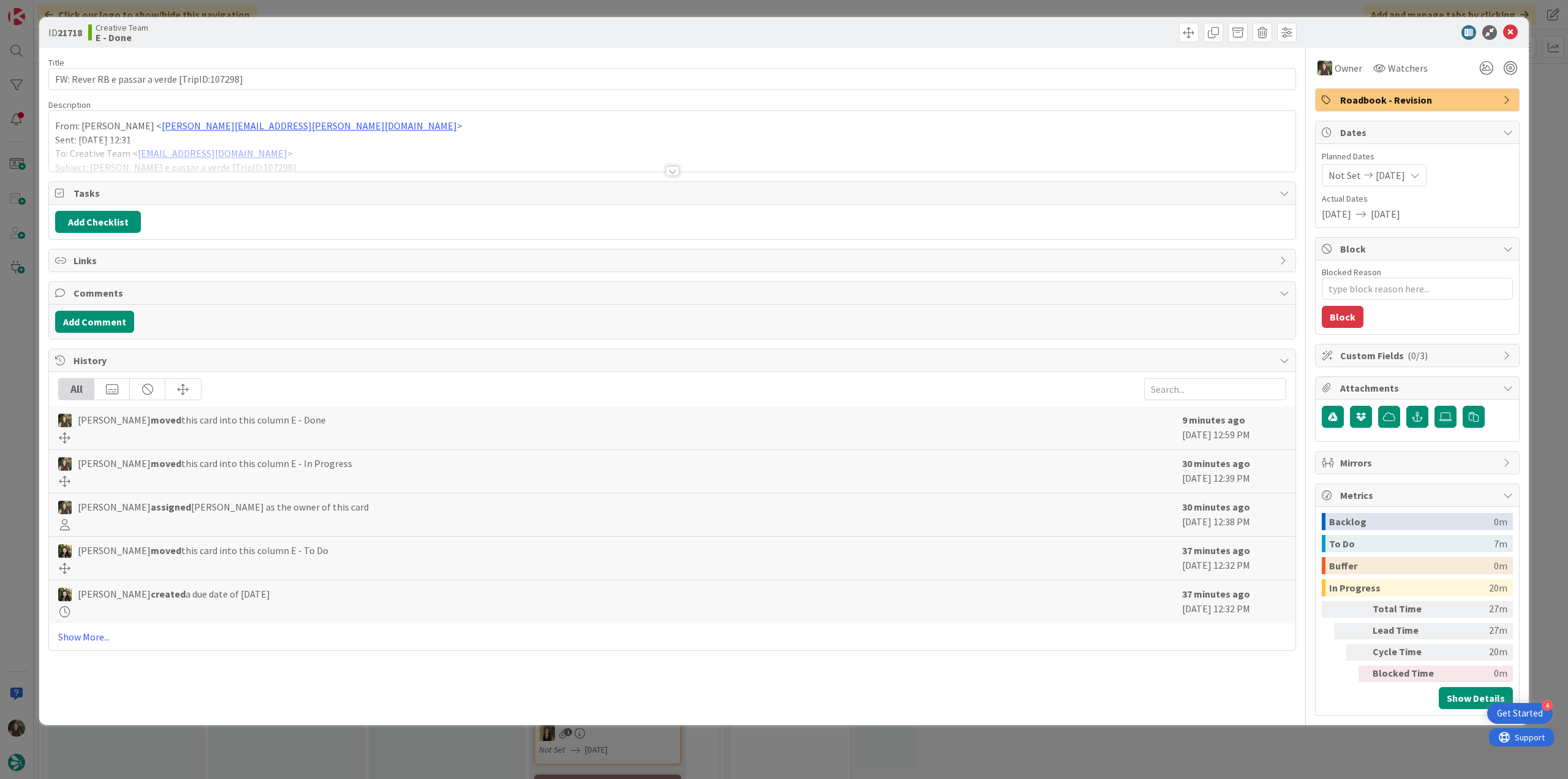
drag, startPoint x: 1163, startPoint y: 762, endPoint x: 1125, endPoint y: 723, distance: 54.5
click at [1163, 762] on div "ID 21718 Creative Team E - Done Title 45 / 128 FW: [PERSON_NAME] e passar a ver…" at bounding box center [784, 389] width 1568 height 779
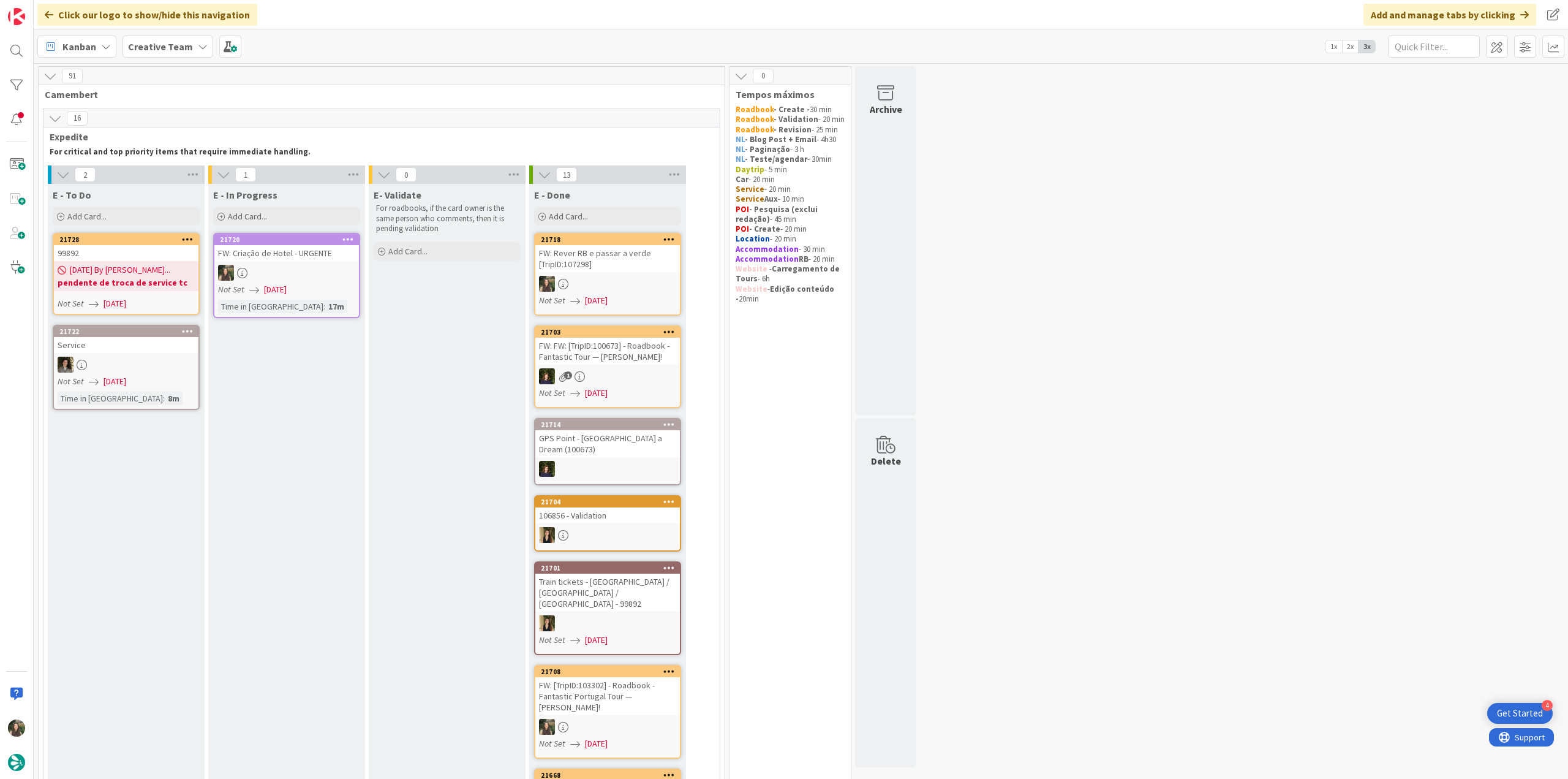
click at [310, 276] on div at bounding box center [286, 272] width 144 height 16
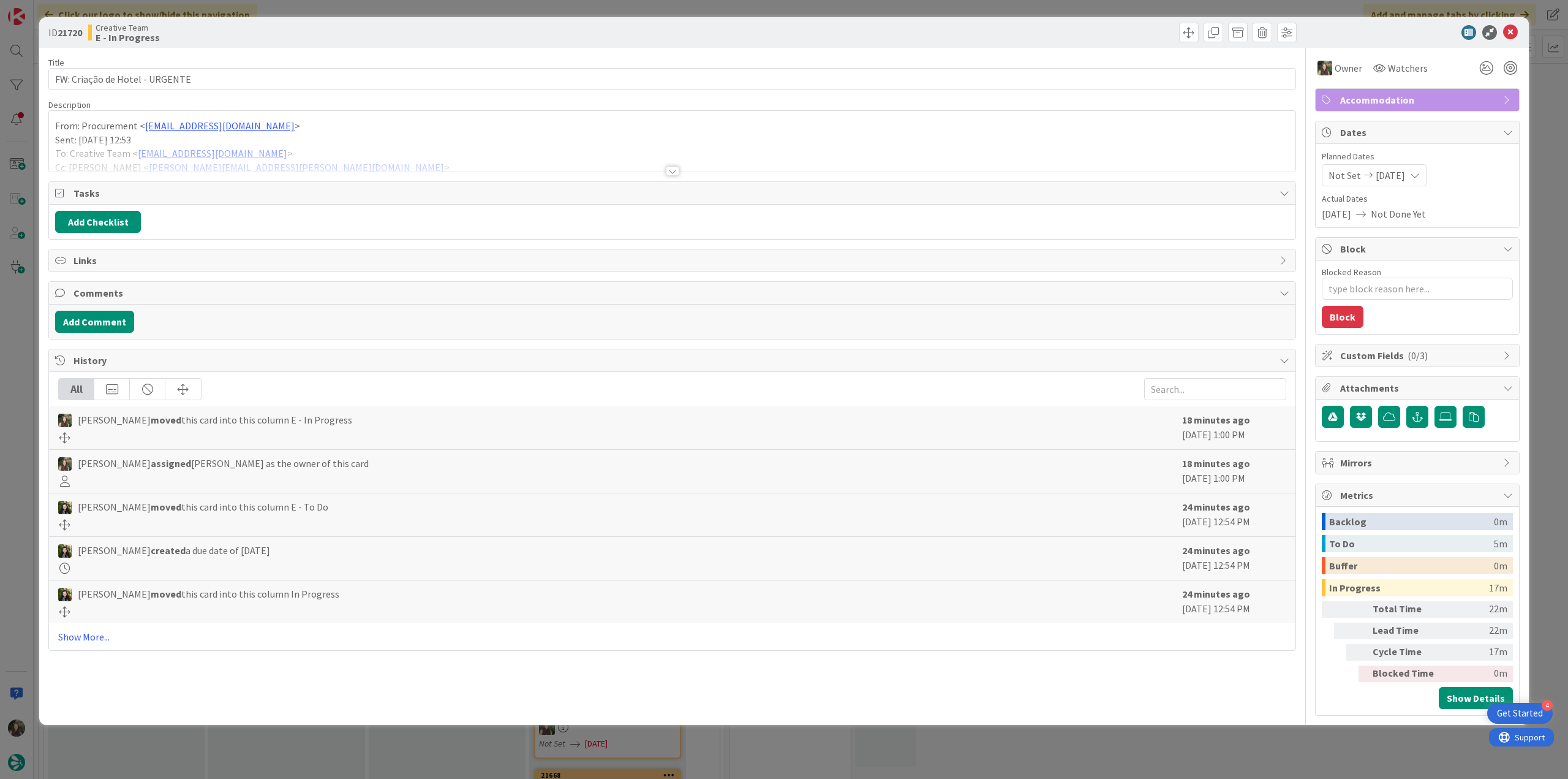
click at [304, 153] on div at bounding box center [672, 156] width 1247 height 31
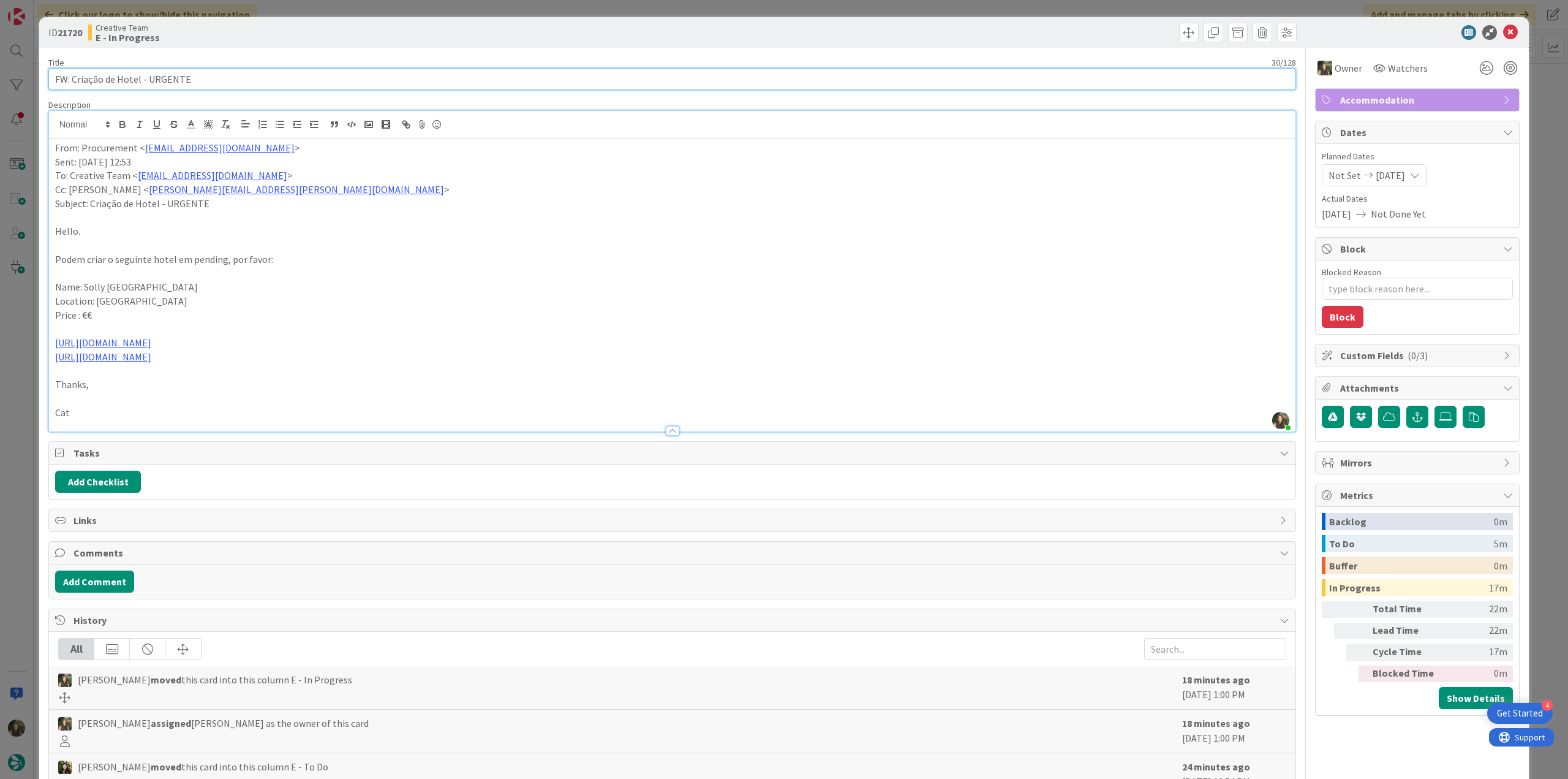
drag, startPoint x: 204, startPoint y: 82, endPoint x: 15, endPoint y: 123, distance: 193.4
click at [29, 80] on div "ID 21720 Creative Team E - In Progress Title 30 / 128 FW: Criação de Hotel - UR…" at bounding box center [784, 389] width 1568 height 779
drag, startPoint x: 163, startPoint y: 285, endPoint x: 85, endPoint y: 290, distance: 78.2
click at [85, 290] on p "Name: Solly [GEOGRAPHIC_DATA]" at bounding box center [672, 287] width 1234 height 14
click at [28, 366] on div "ID 21720 Creative Team E - In Progress Title 30 / 128 FW: Criação de Hotel - UR…" at bounding box center [784, 389] width 1568 height 779
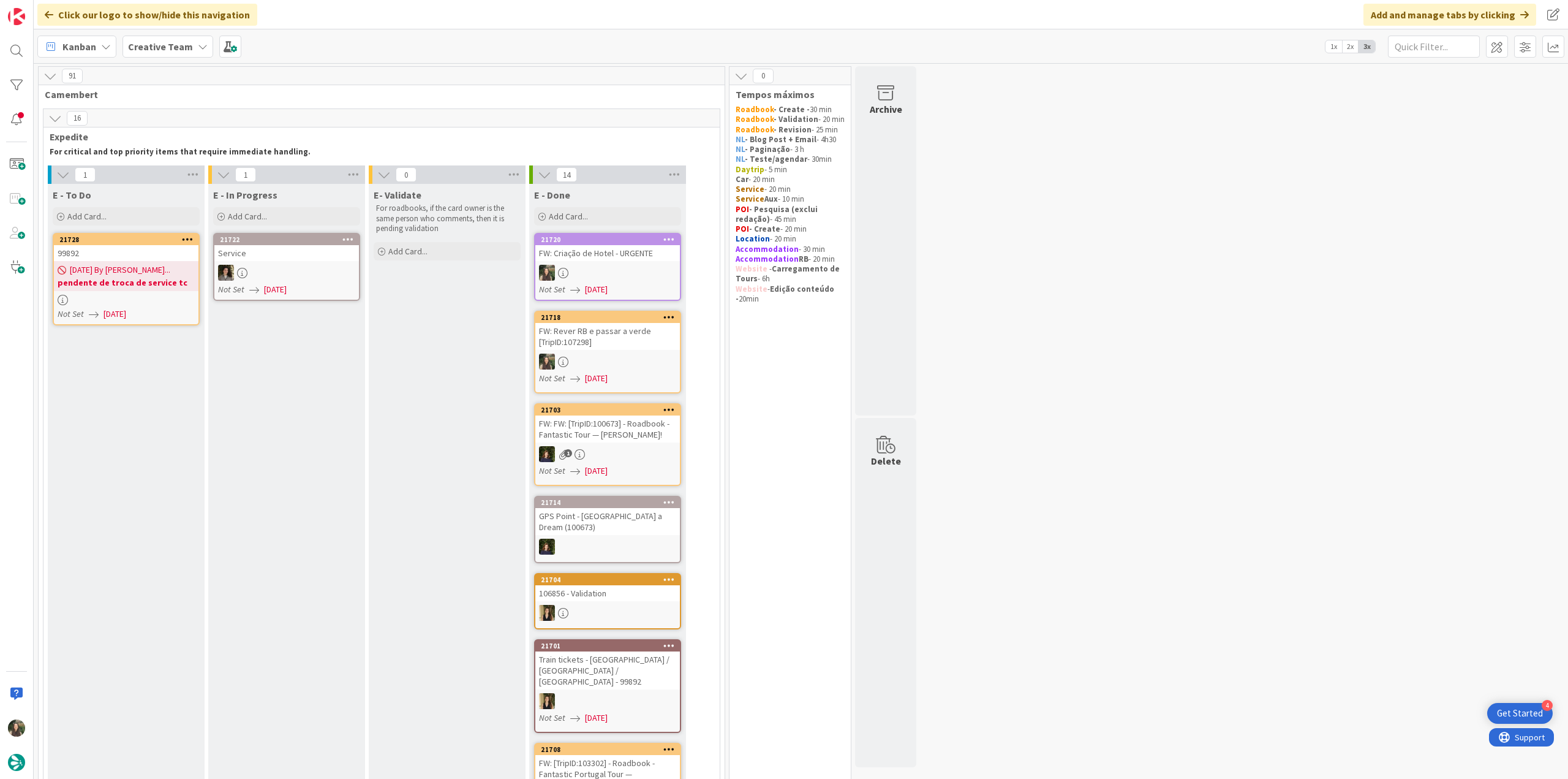
click at [656, 268] on div at bounding box center [608, 272] width 144 height 16
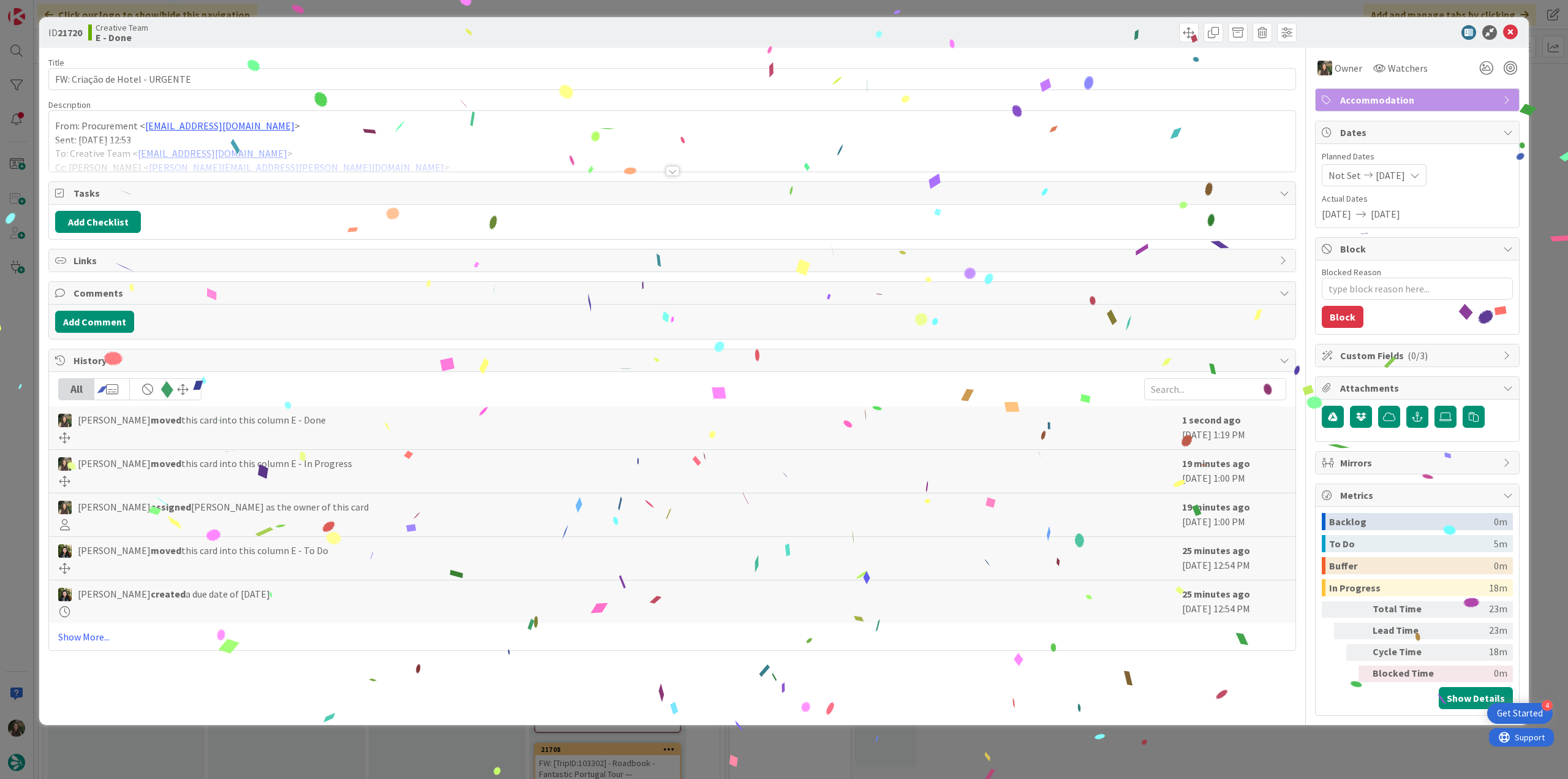
click at [1276, 743] on div "ID 21720 Creative Team E - Done Title 30 / 128 FW: Criação de Hotel - URGENTE D…" at bounding box center [784, 389] width 1568 height 779
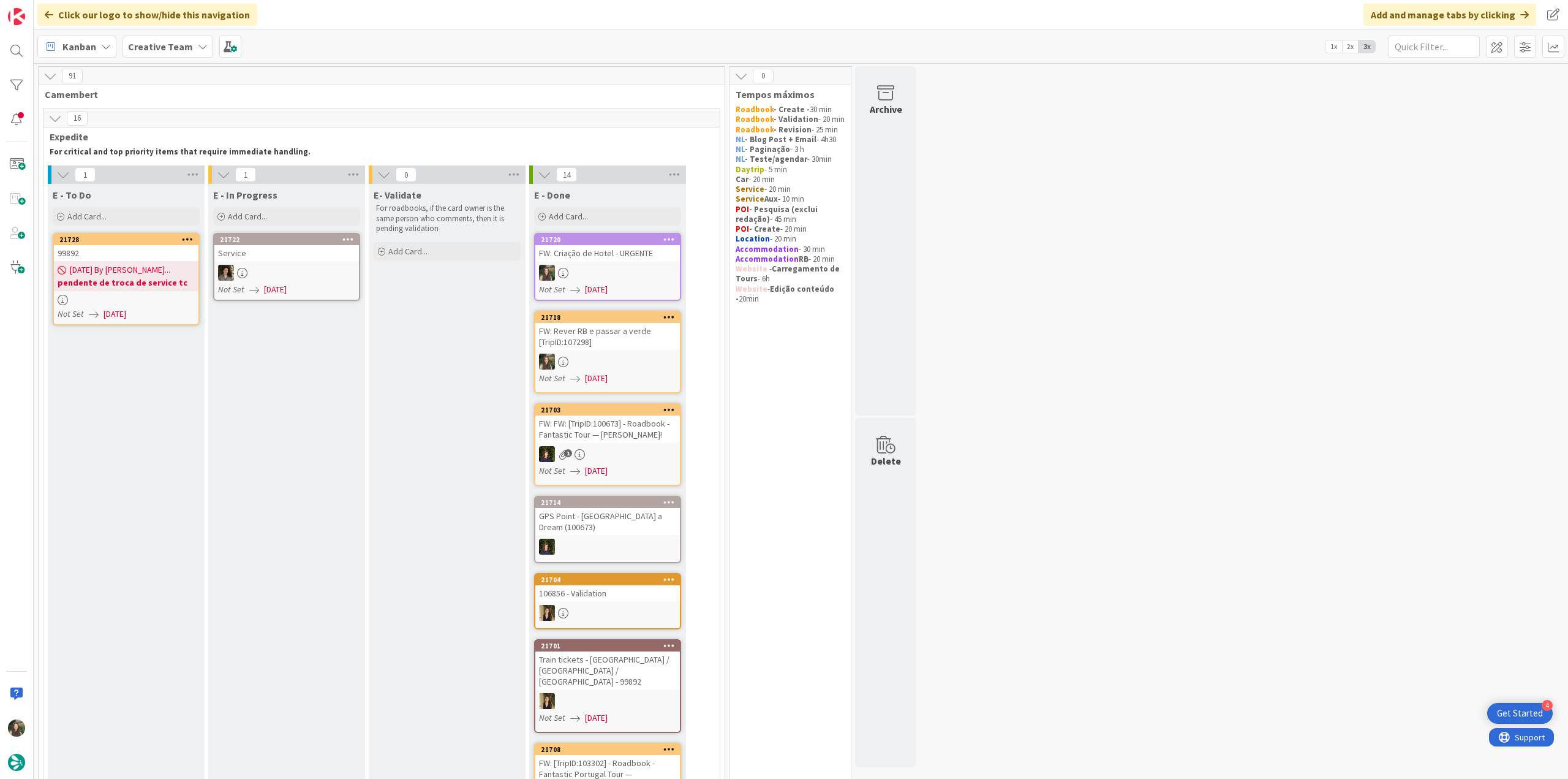
click at [336, 287] on div "Not Set [DATE]" at bounding box center [289, 289] width 141 height 13
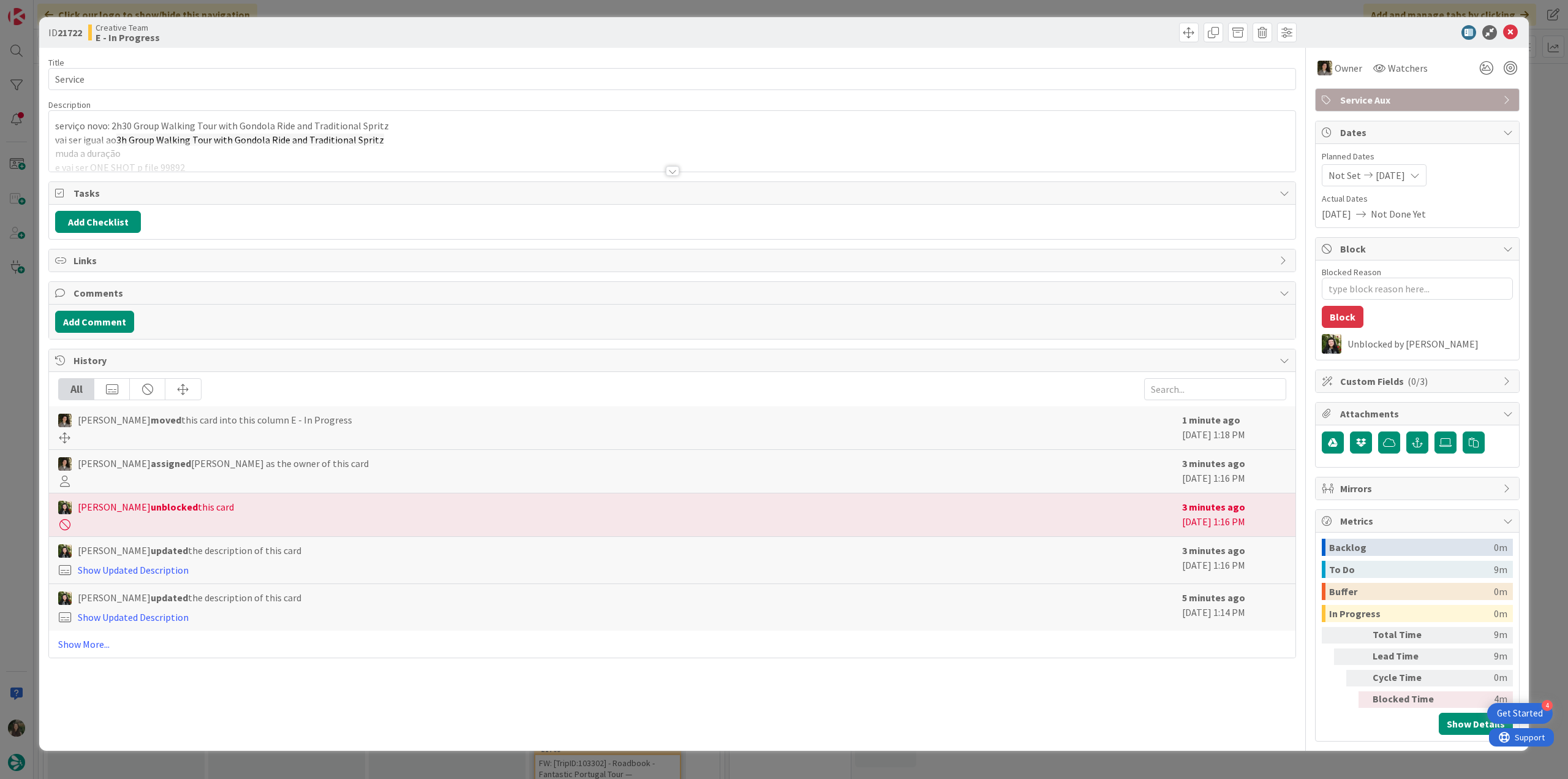
type textarea "x"
click at [29, 335] on div "ID 21722 Creative Team E - In Progress Title 7 / 128 Service Description [PERSO…" at bounding box center [784, 389] width 1568 height 779
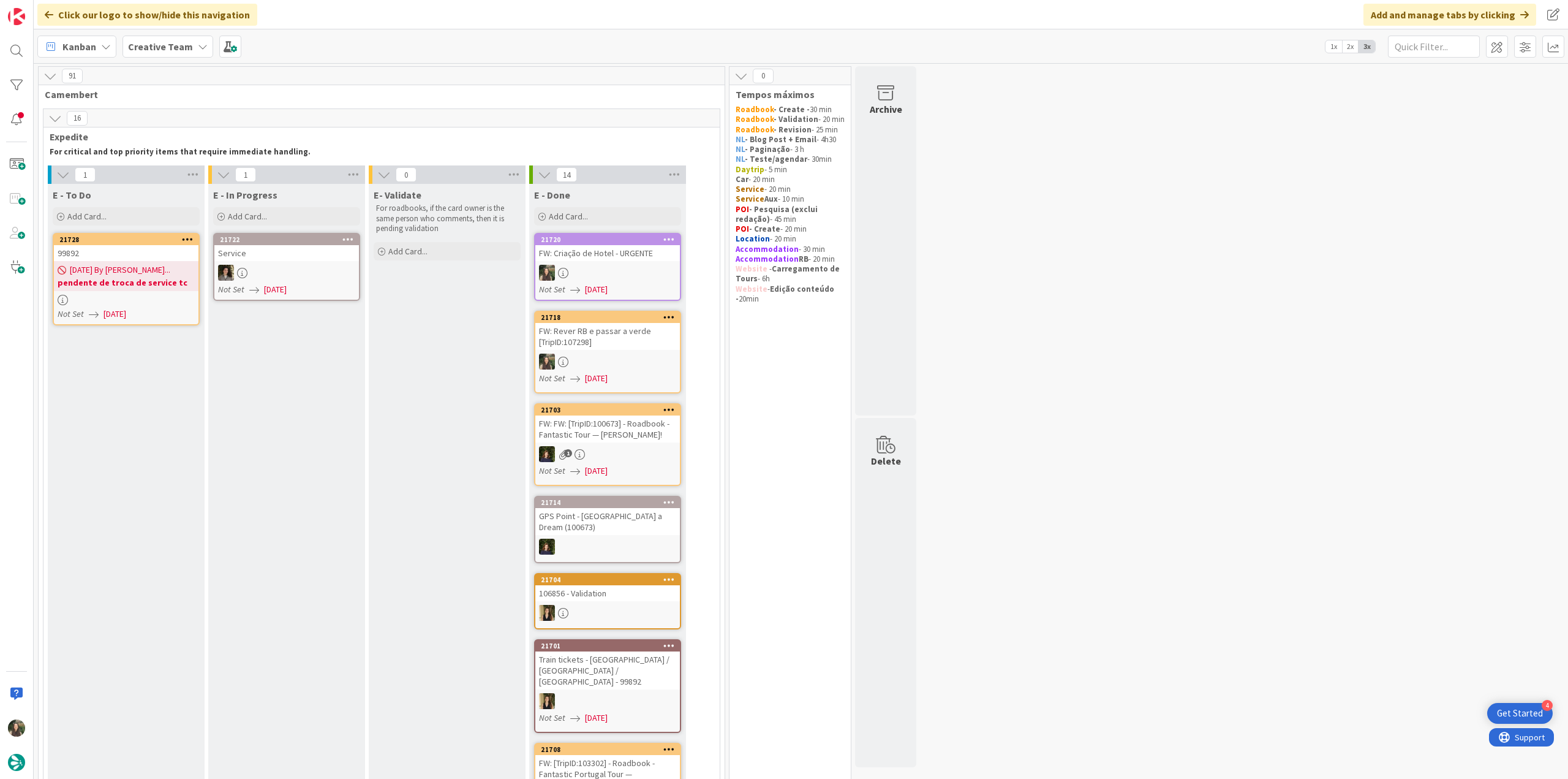
click at [153, 321] on div "Not Set [DATE]" at bounding box center [128, 314] width 141 height 13
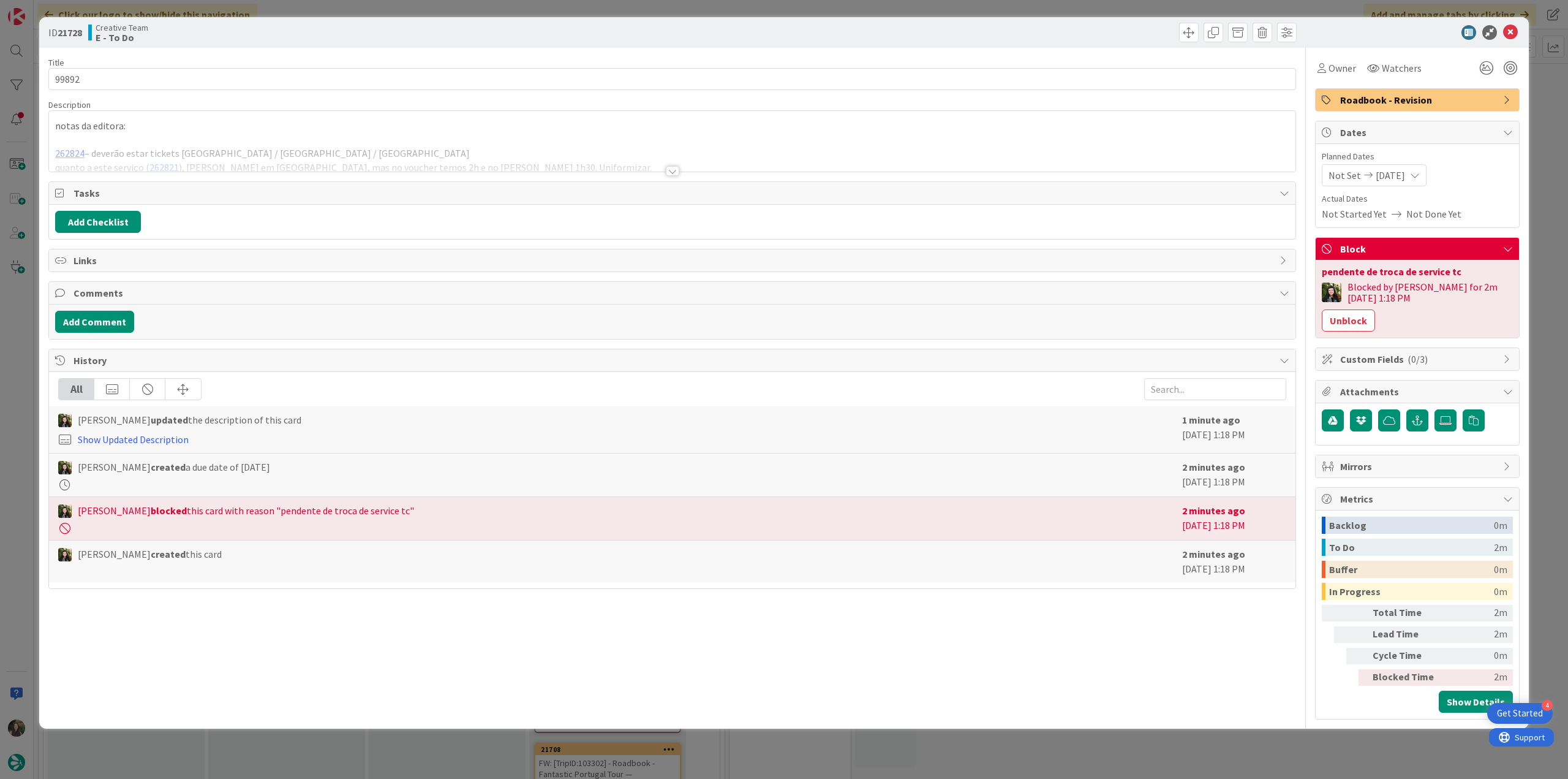
click at [27, 326] on div "ID 21728 Creative Team E - To Do Title 5 / 128 99892 Description notas da edito…" at bounding box center [784, 389] width 1568 height 779
